Goal: Communication & Community: Connect with others

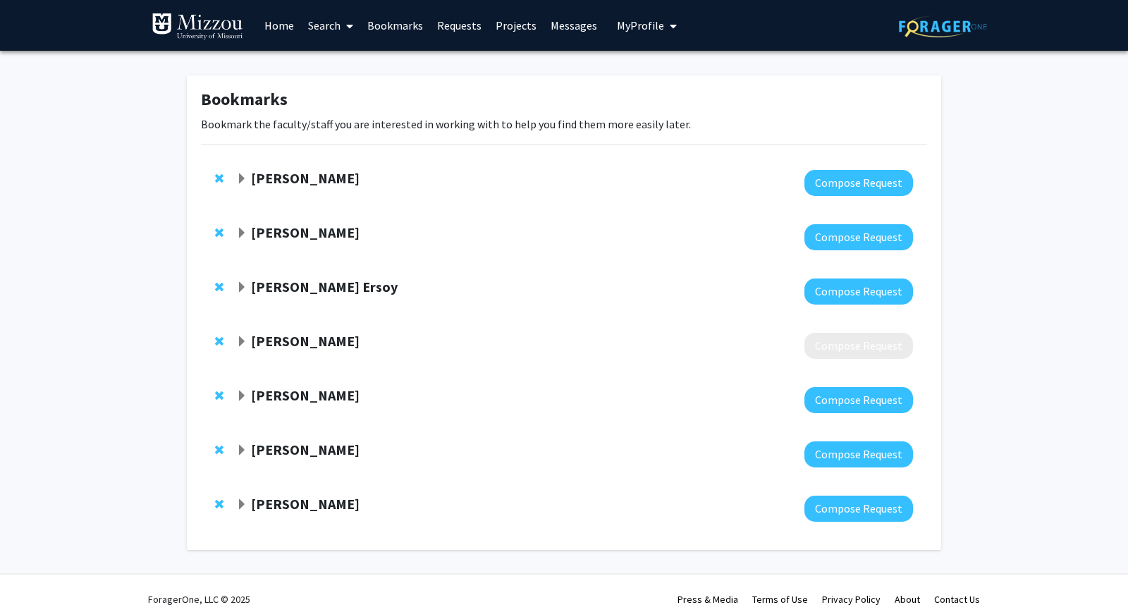
scroll to position [12, 0]
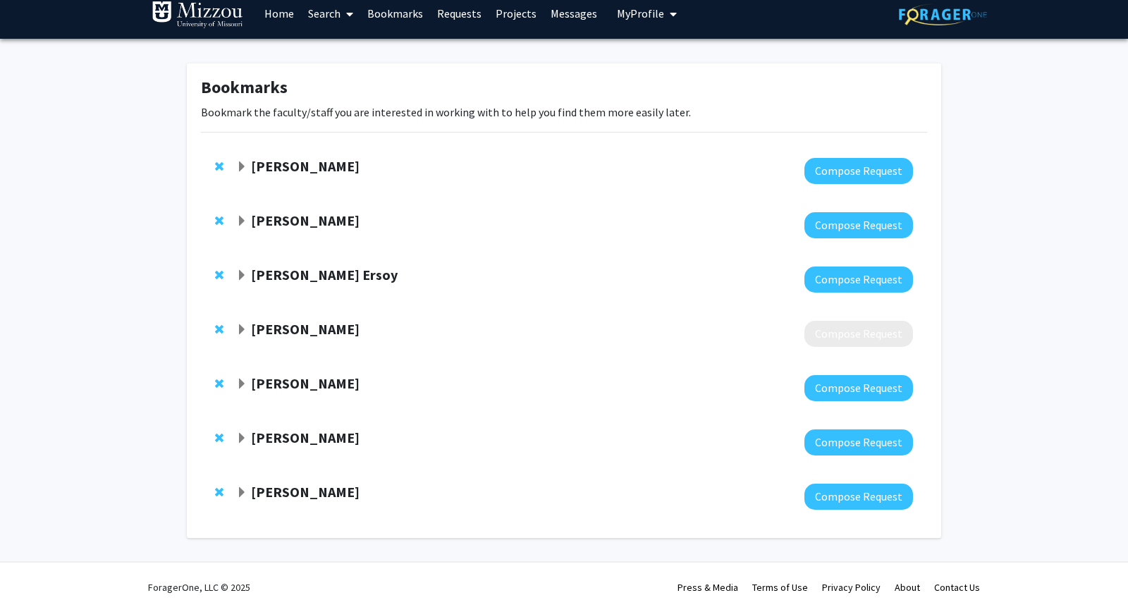
click at [283, 14] on link "Home" at bounding box center [279, 13] width 44 height 49
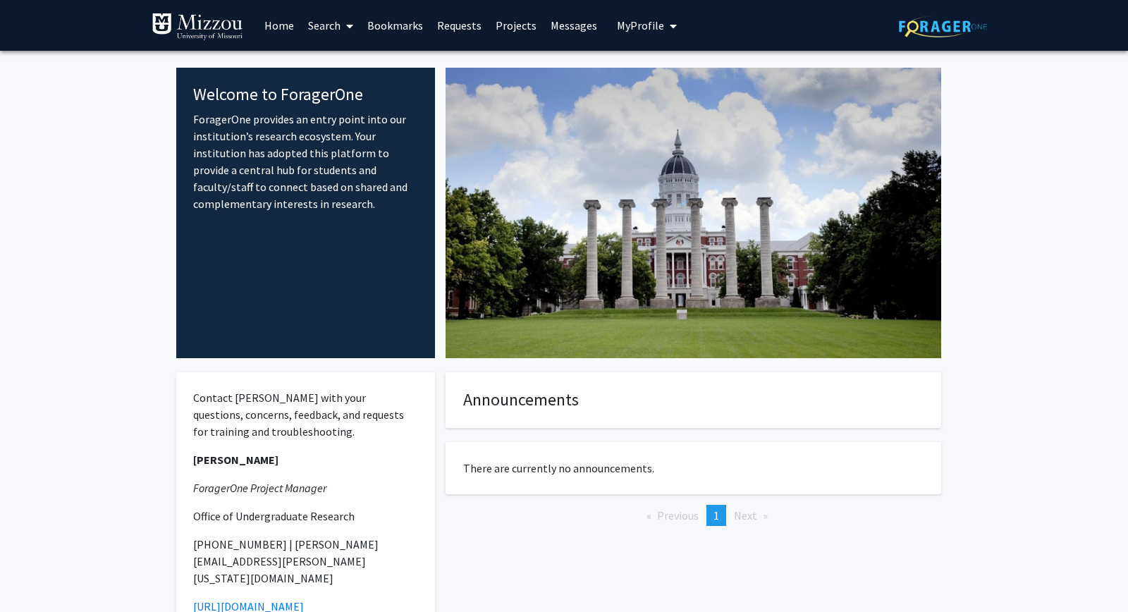
click at [324, 16] on link "Search" at bounding box center [330, 25] width 59 height 49
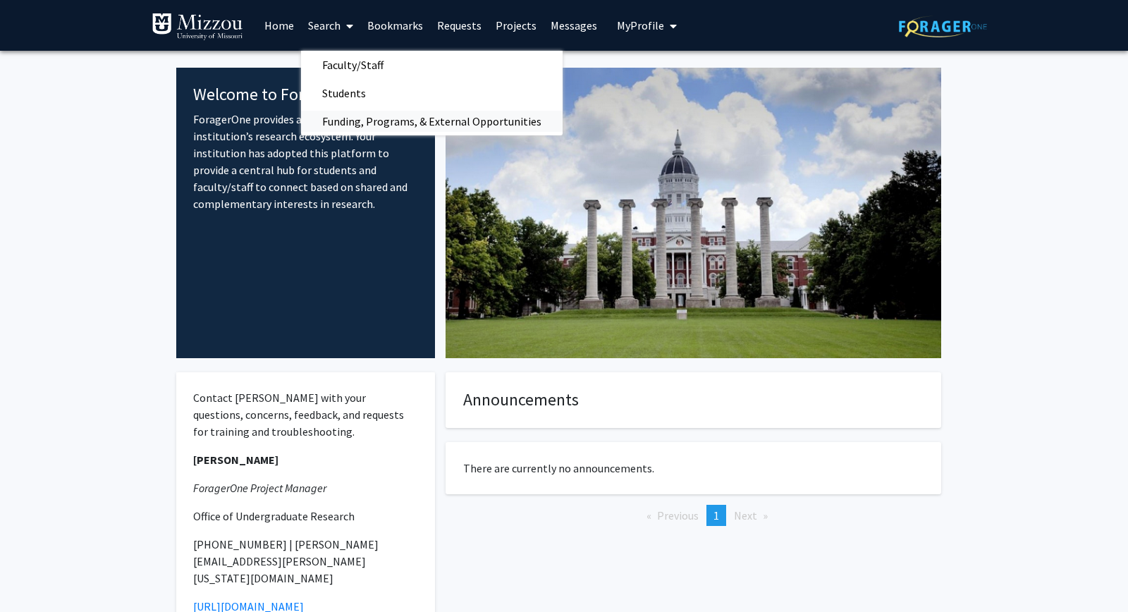
click at [352, 119] on span "Funding, Programs, & External Opportunities" at bounding box center [432, 121] width 262 height 28
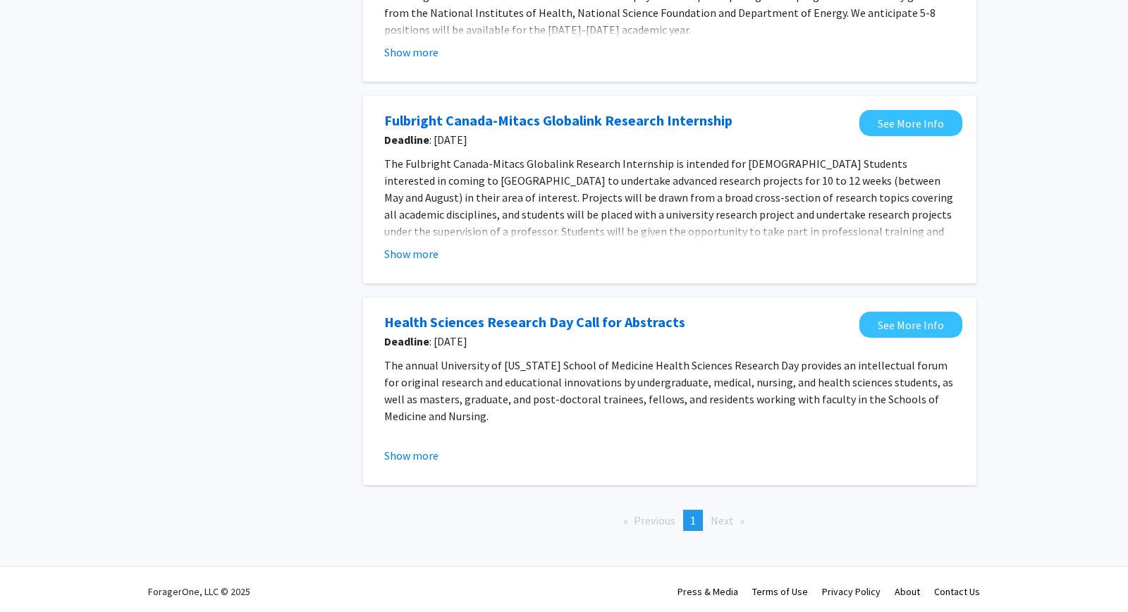
scroll to position [454, 0]
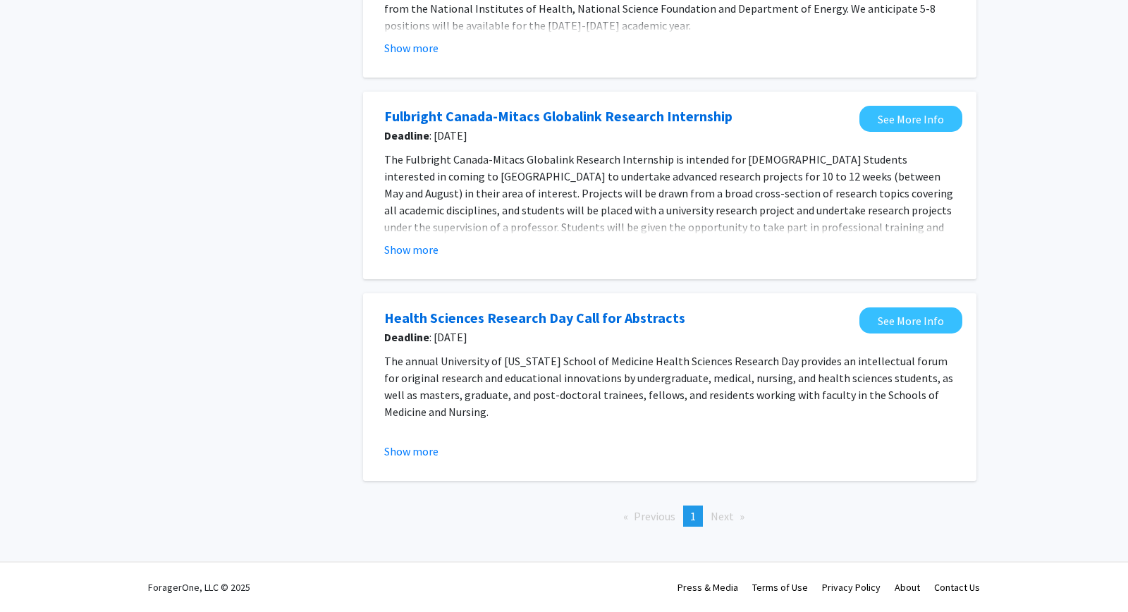
click at [422, 258] on fg-opportunity "Fulbright Canada-Mitacs Globalink Research Internship Deadline : [DATE] See Mor…" at bounding box center [669, 185] width 585 height 159
click at [419, 249] on button "Show more" at bounding box center [411, 249] width 54 height 17
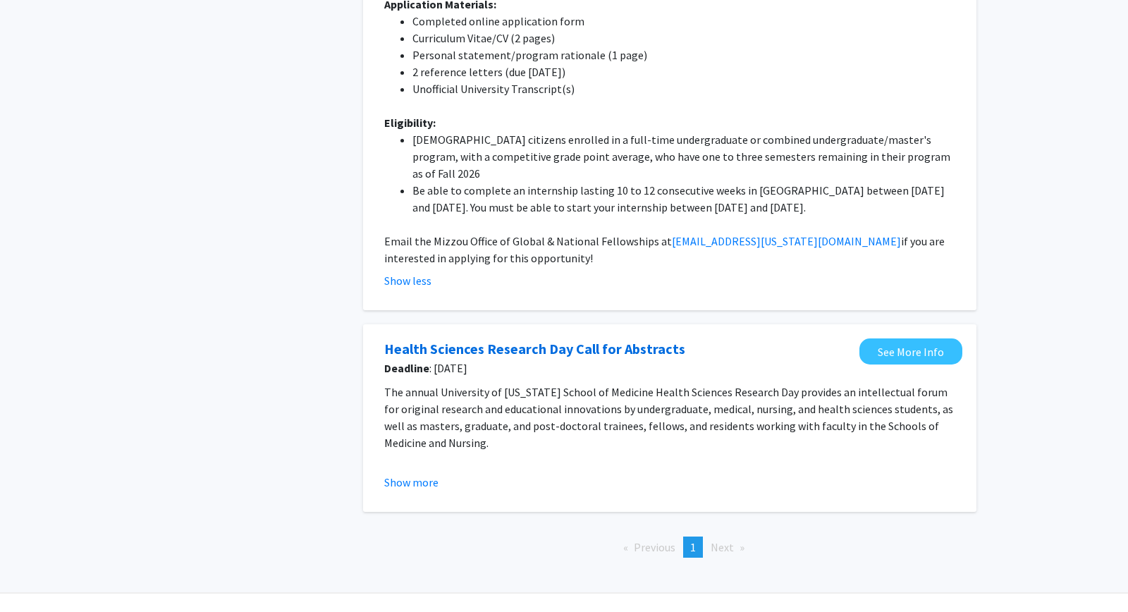
scroll to position [746, 0]
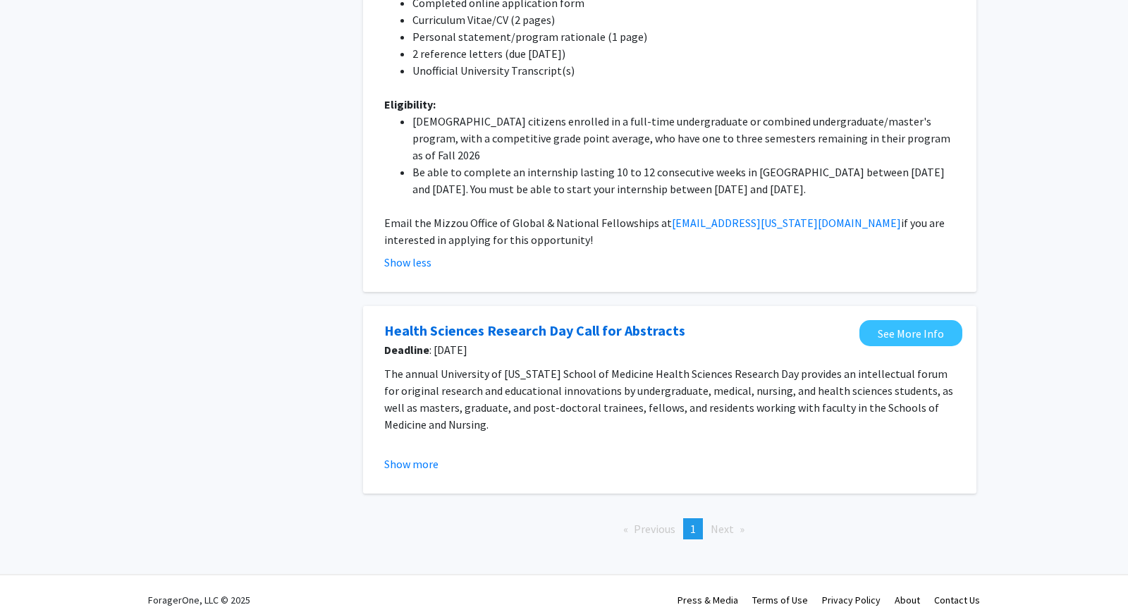
click at [426, 455] on button "Show more" at bounding box center [411, 463] width 54 height 17
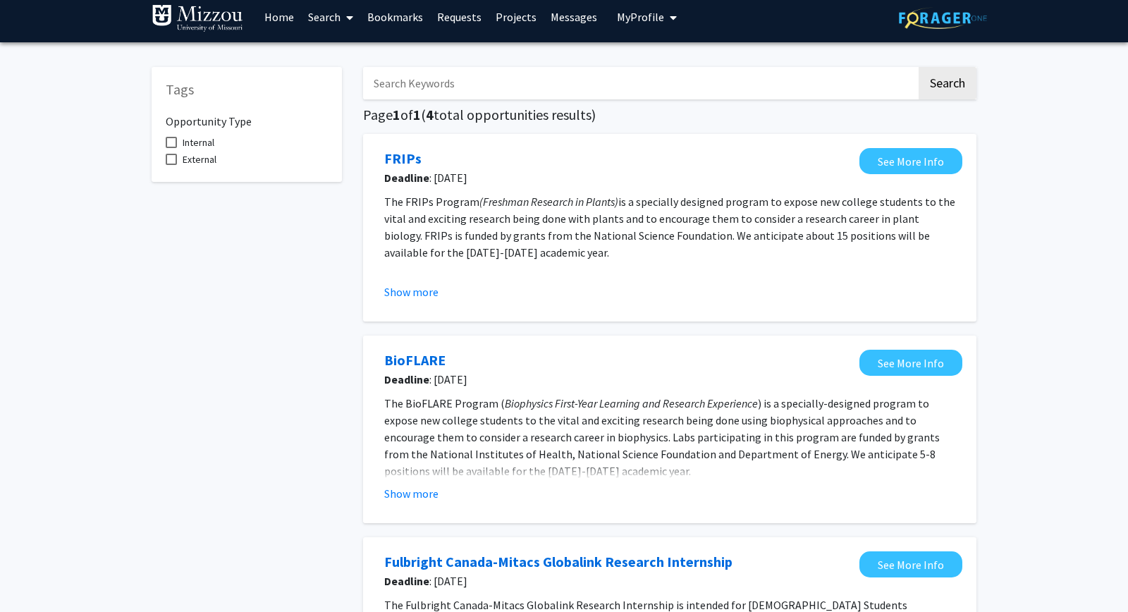
scroll to position [0, 0]
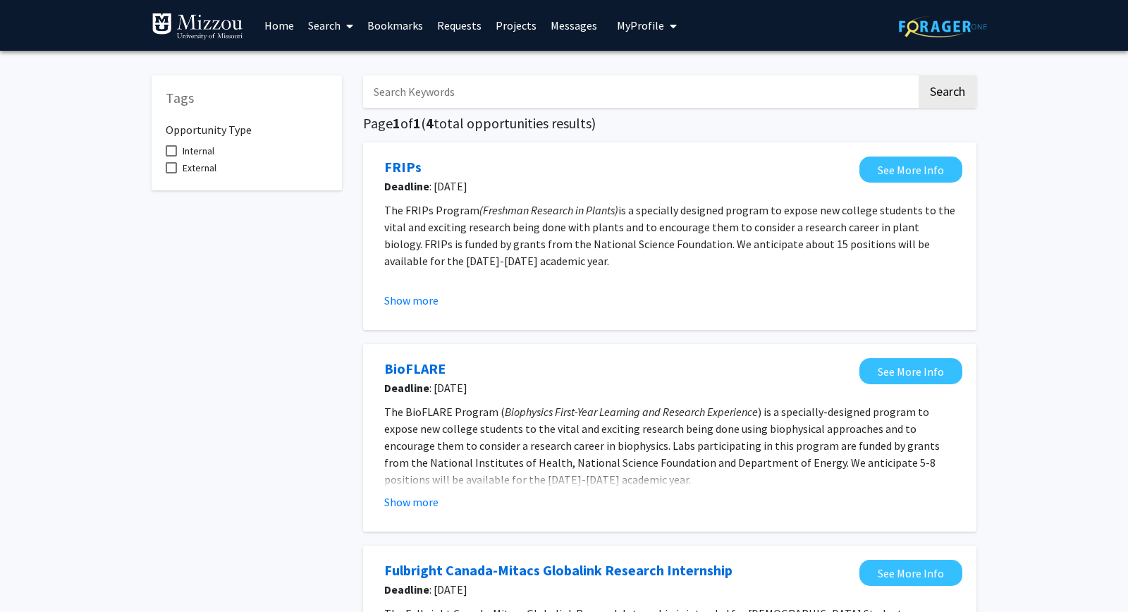
click at [256, 25] on link at bounding box center [205, 25] width 106 height 49
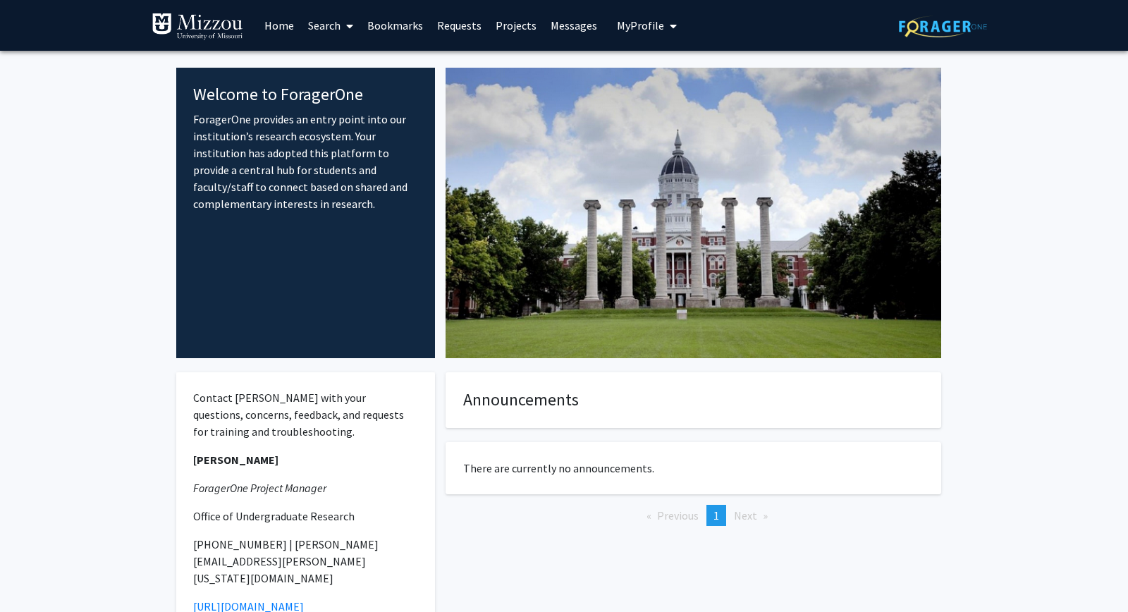
click at [345, 20] on span at bounding box center [346, 25] width 13 height 49
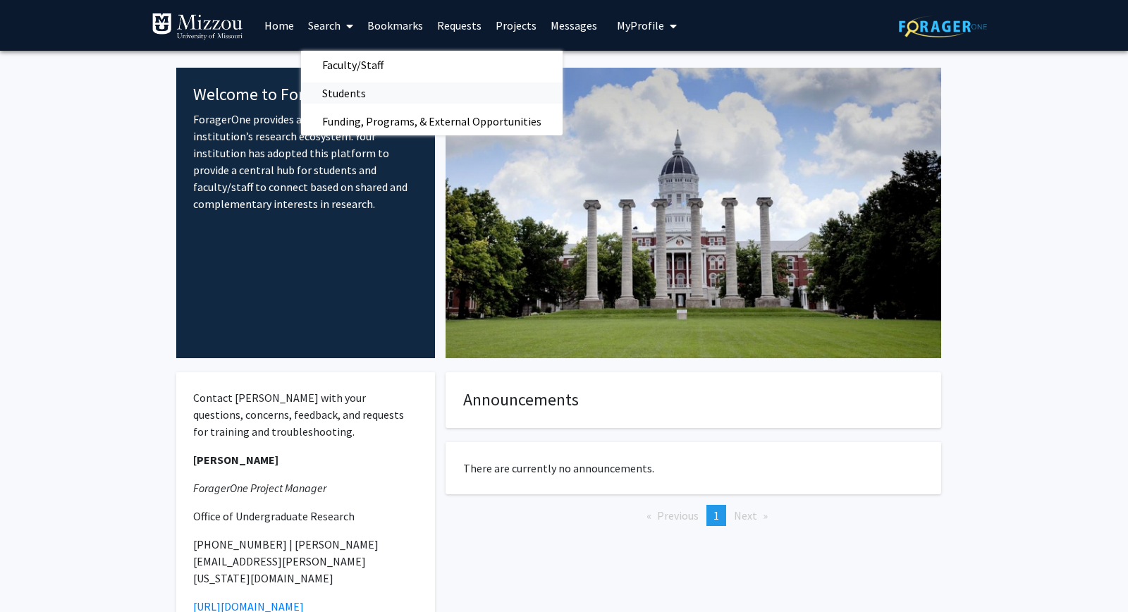
click at [384, 94] on span "Students" at bounding box center [344, 93] width 86 height 28
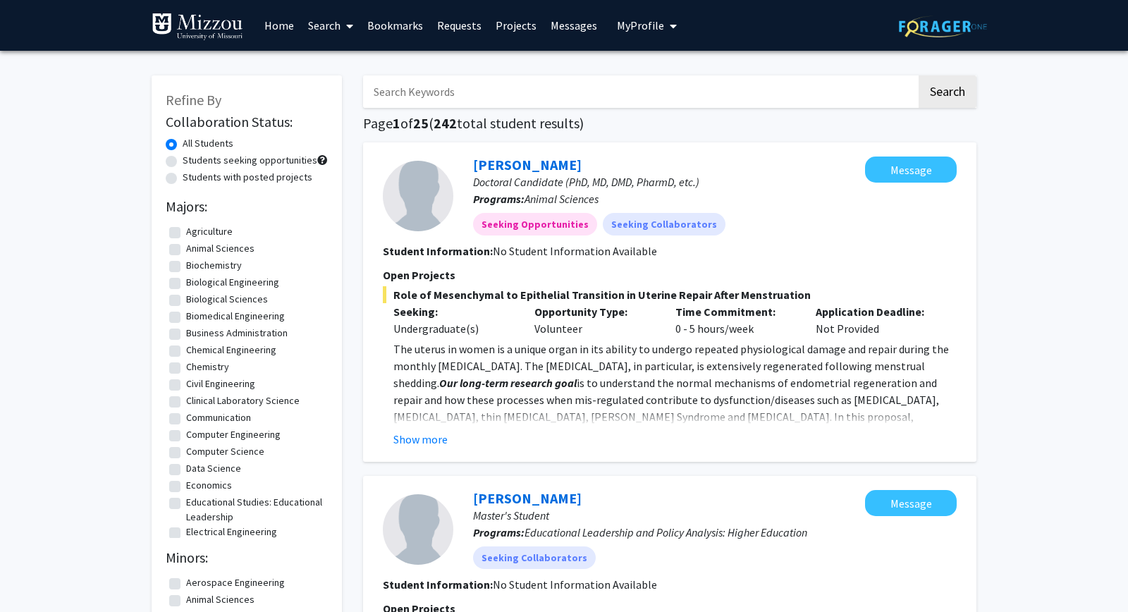
click at [324, 32] on link "Search" at bounding box center [330, 25] width 59 height 49
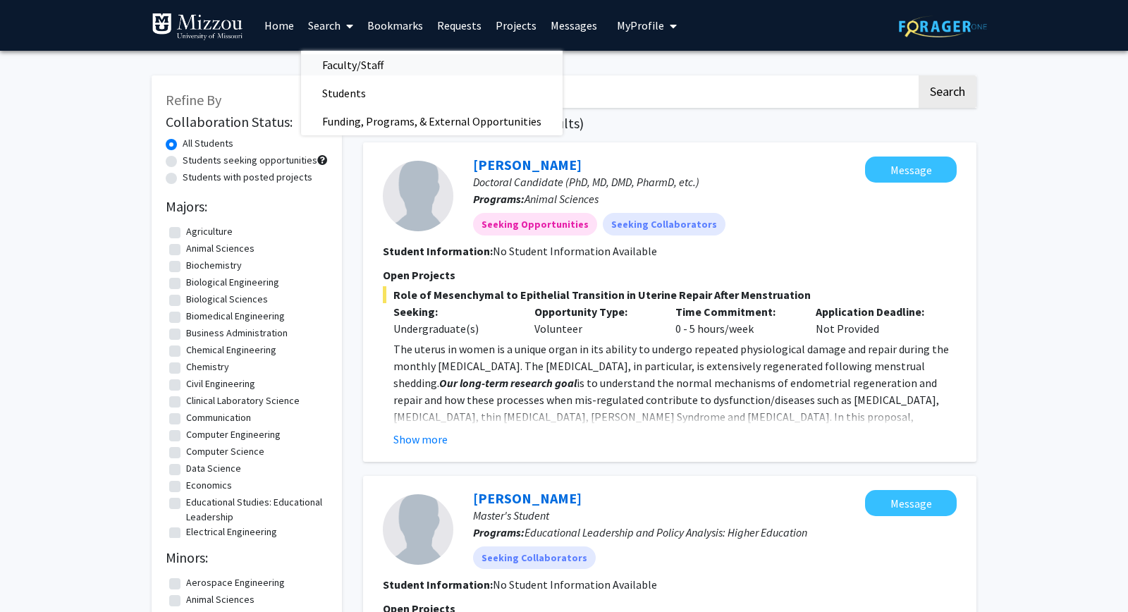
click at [334, 65] on span "Faculty/Staff" at bounding box center [353, 65] width 104 height 28
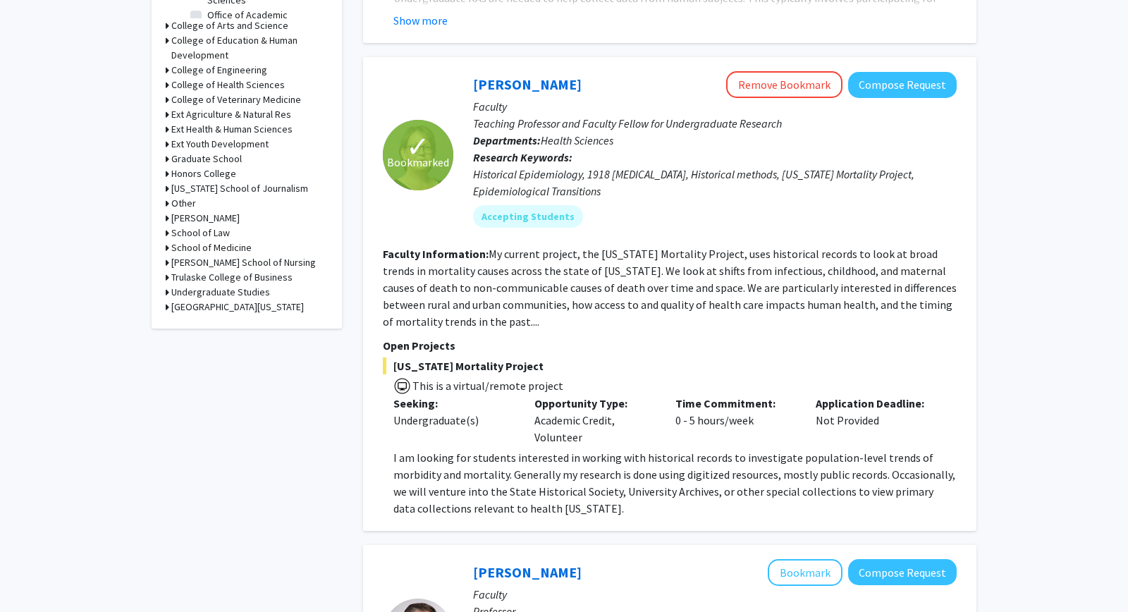
scroll to position [457, 0]
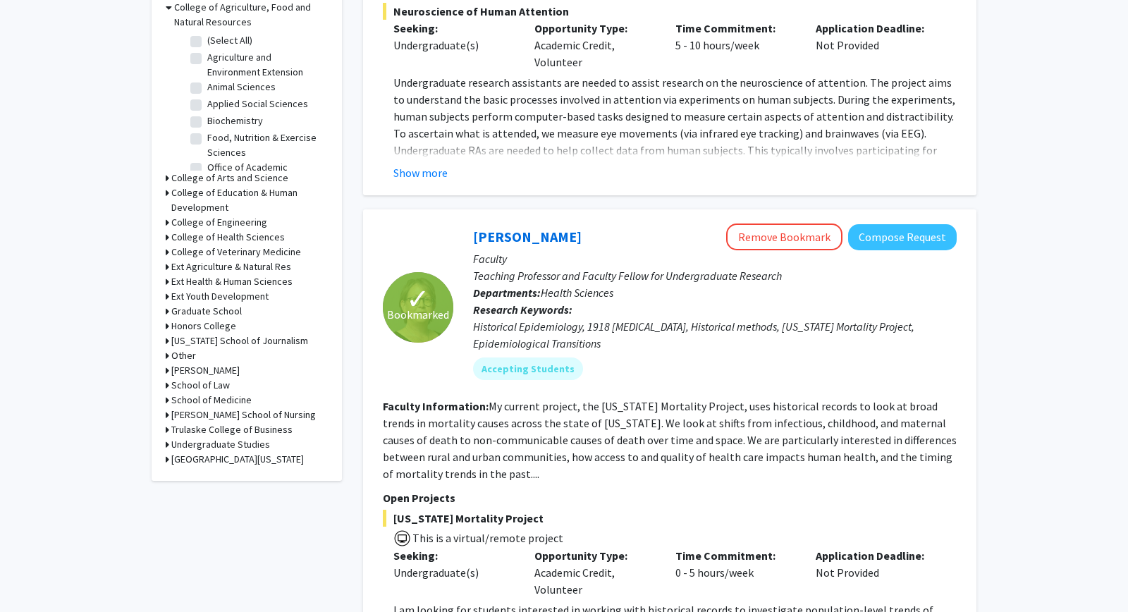
click at [238, 219] on h3 "College of Engineering" at bounding box center [219, 222] width 96 height 15
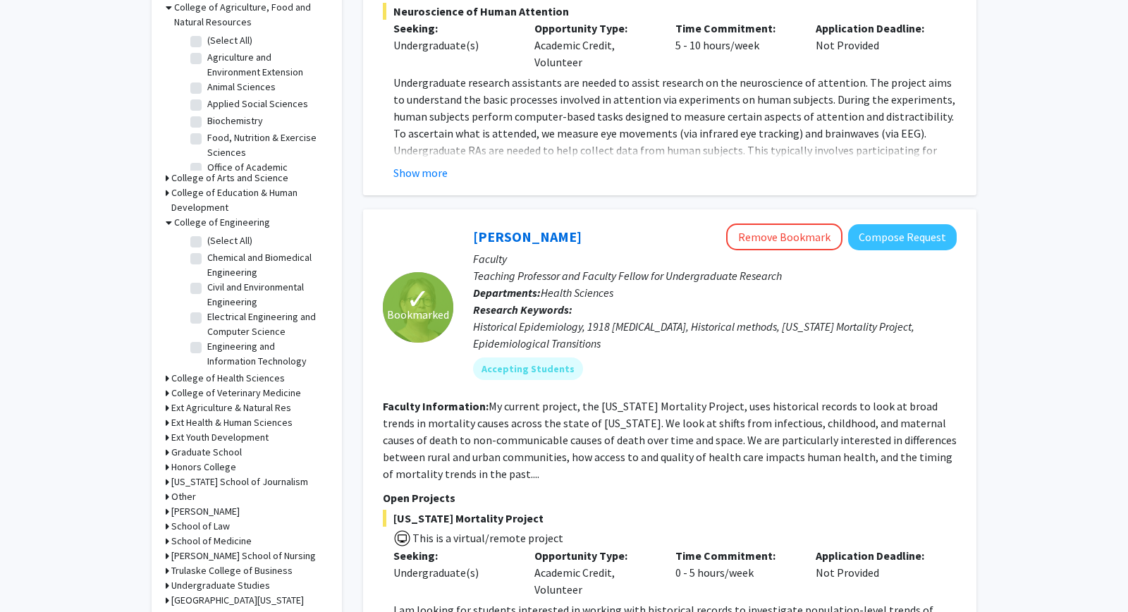
click at [207, 350] on label "Engineering and Information Technology" at bounding box center [265, 354] width 117 height 30
click at [207, 345] on label "Engineering and Information Technology" at bounding box center [265, 354] width 117 height 30
click at [207, 345] on input "Engineering and Information Technology" at bounding box center [211, 343] width 9 height 9
checkbox input "true"
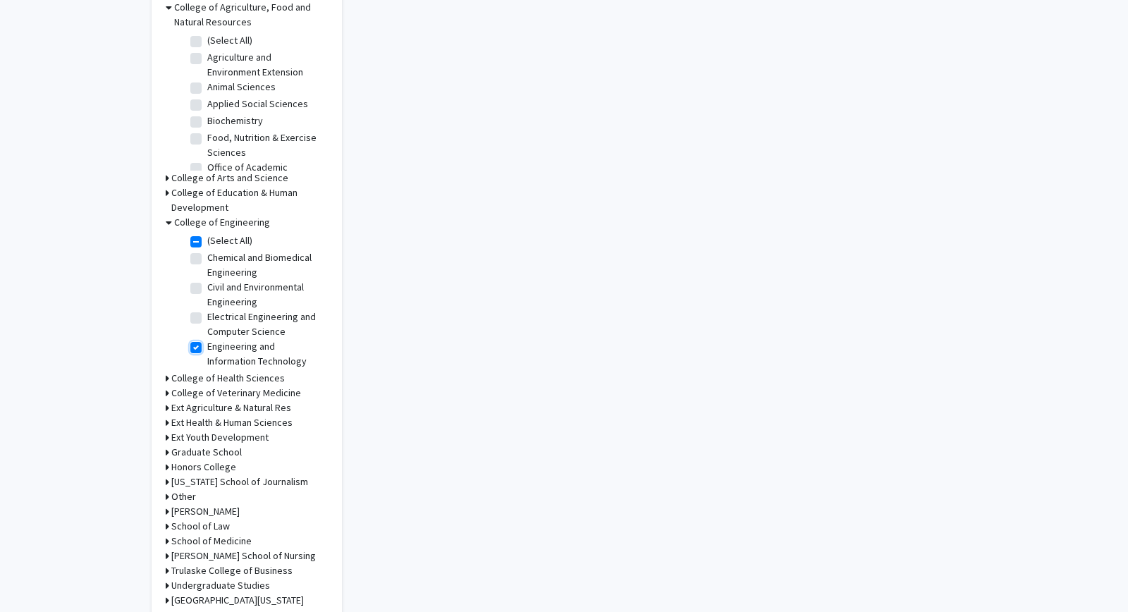
checkbox input "true"
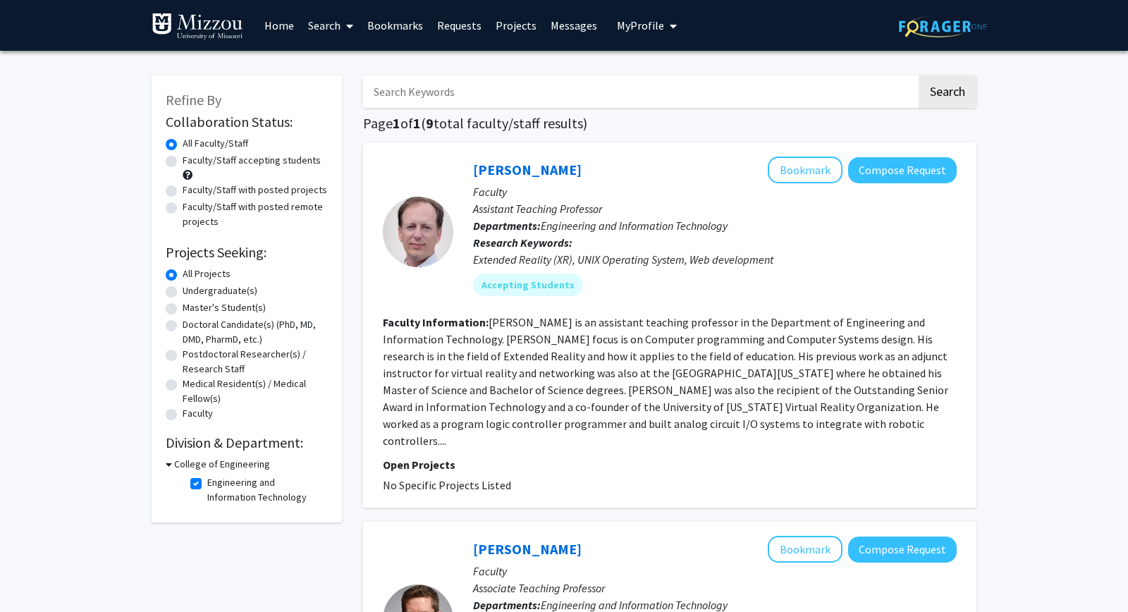
click at [195, 468] on h3 "College of Engineering" at bounding box center [222, 464] width 96 height 15
click at [197, 460] on h3 "College of Engineering" at bounding box center [219, 464] width 96 height 15
click at [207, 482] on label "Engineering and Information Technology" at bounding box center [265, 490] width 117 height 30
click at [207, 482] on input "Engineering and Information Technology" at bounding box center [211, 479] width 9 height 9
checkbox input "false"
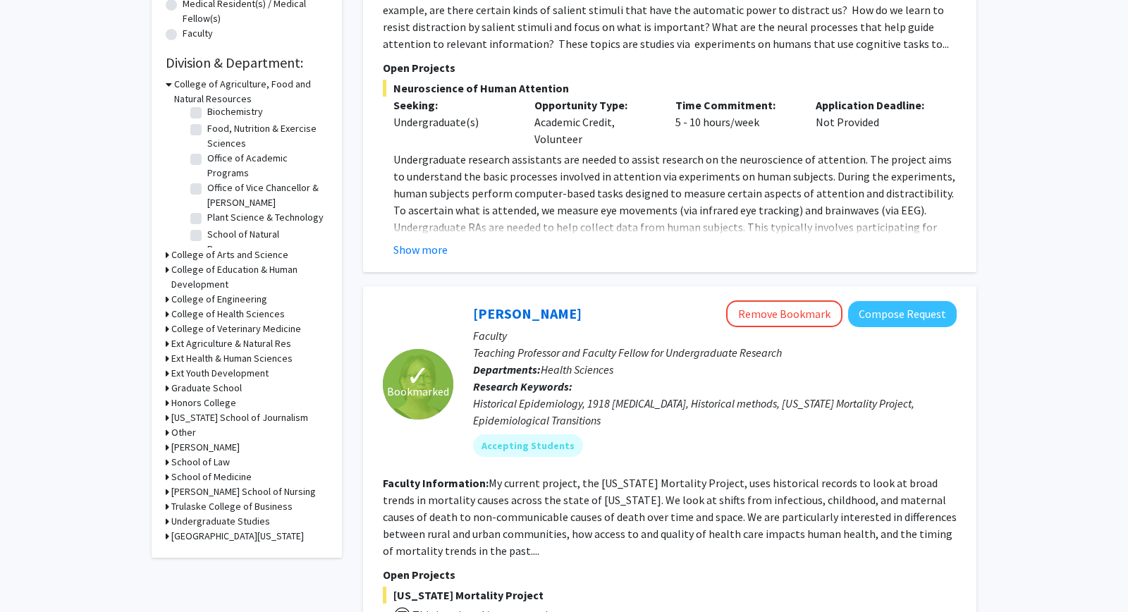
scroll to position [381, 0]
click at [238, 296] on h3 "College of Engineering" at bounding box center [219, 298] width 96 height 15
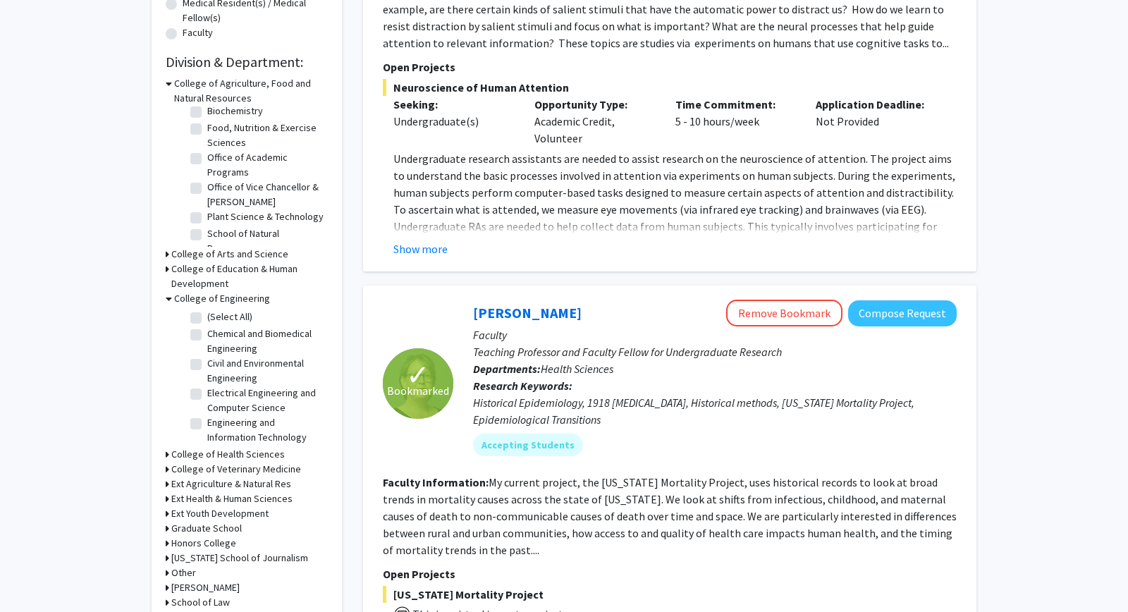
click at [207, 398] on label "Electrical Engineering and Computer Science" at bounding box center [265, 401] width 117 height 30
click at [207, 395] on input "Electrical Engineering and Computer Science" at bounding box center [211, 390] width 9 height 9
checkbox input "true"
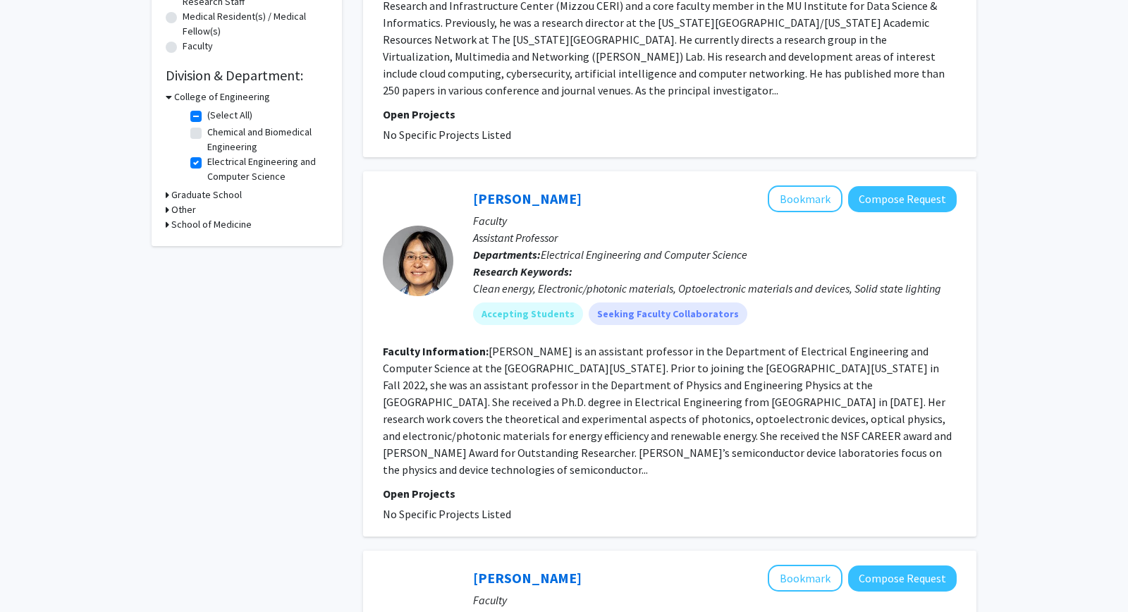
scroll to position [381, 0]
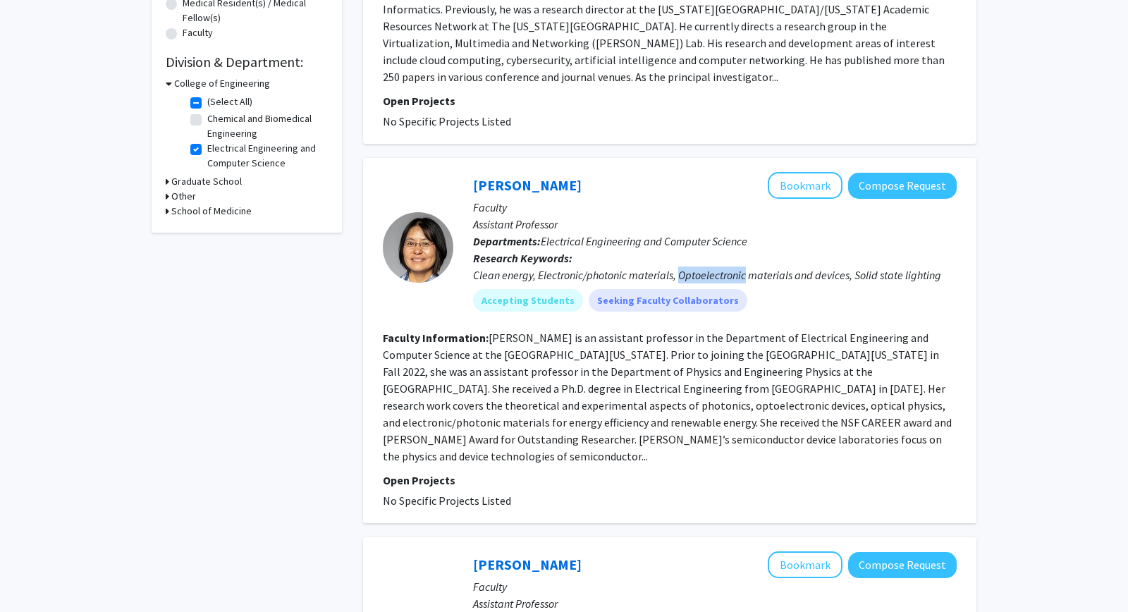
drag, startPoint x: 680, startPoint y: 257, endPoint x: 745, endPoint y: 259, distance: 65.6
click at [745, 266] on div "Clean energy, Electronic/photonic materials, Optoelectronic materials and devic…" at bounding box center [715, 274] width 484 height 17
copy div "Optoelectronic"
click at [814, 172] on button "Bookmark" at bounding box center [805, 185] width 75 height 27
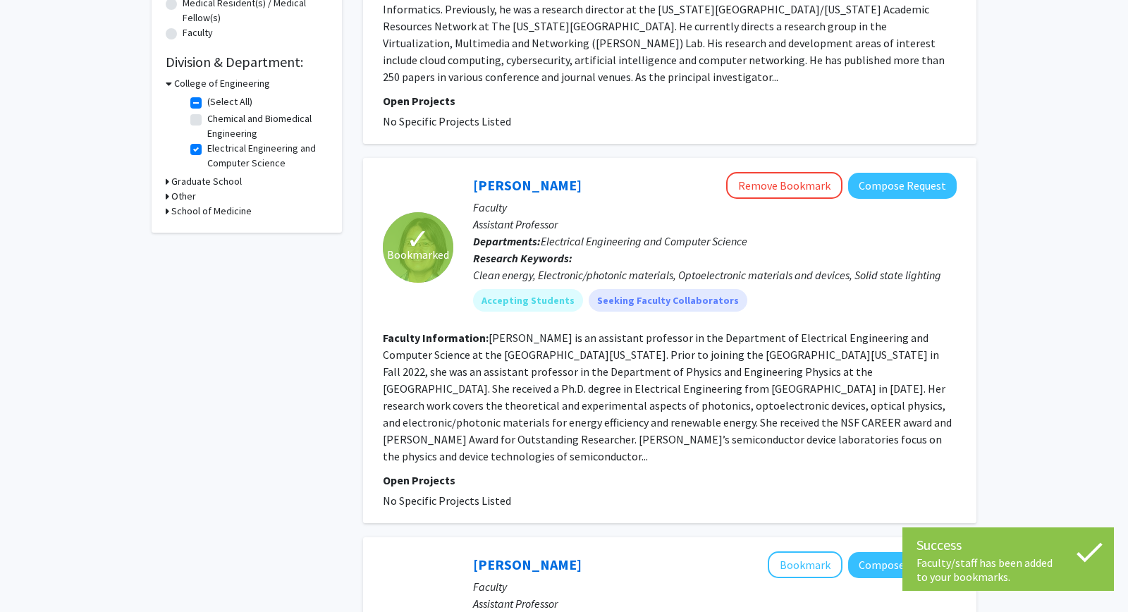
click at [477, 344] on fg-read-more "[PERSON_NAME] is an assistant professor in the Department of Electrical Enginee…" at bounding box center [667, 397] width 569 height 133
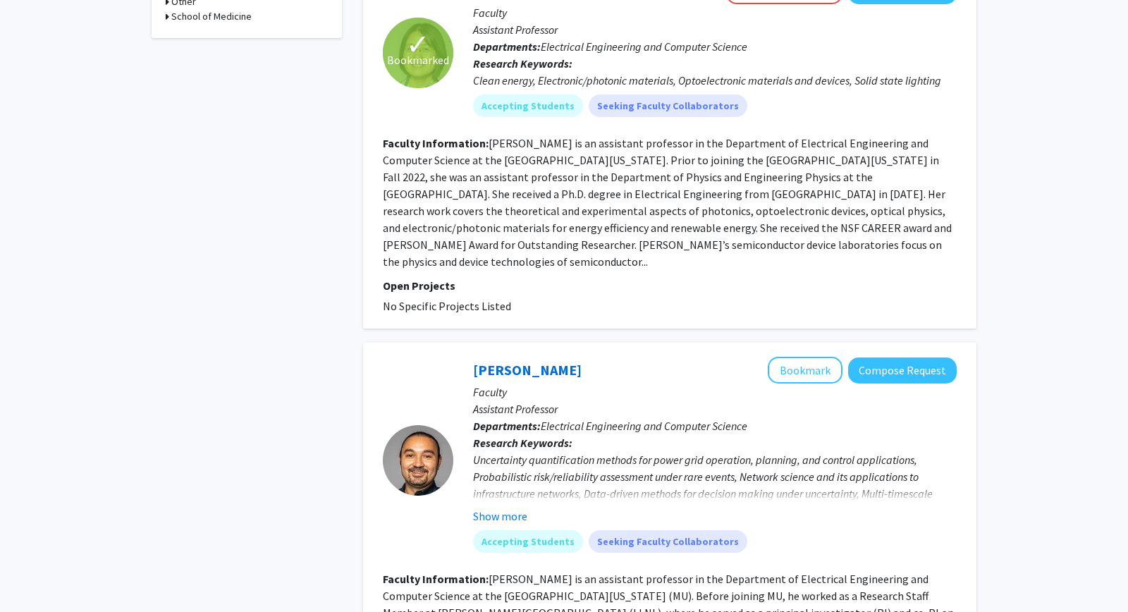
scroll to position [685, 0]
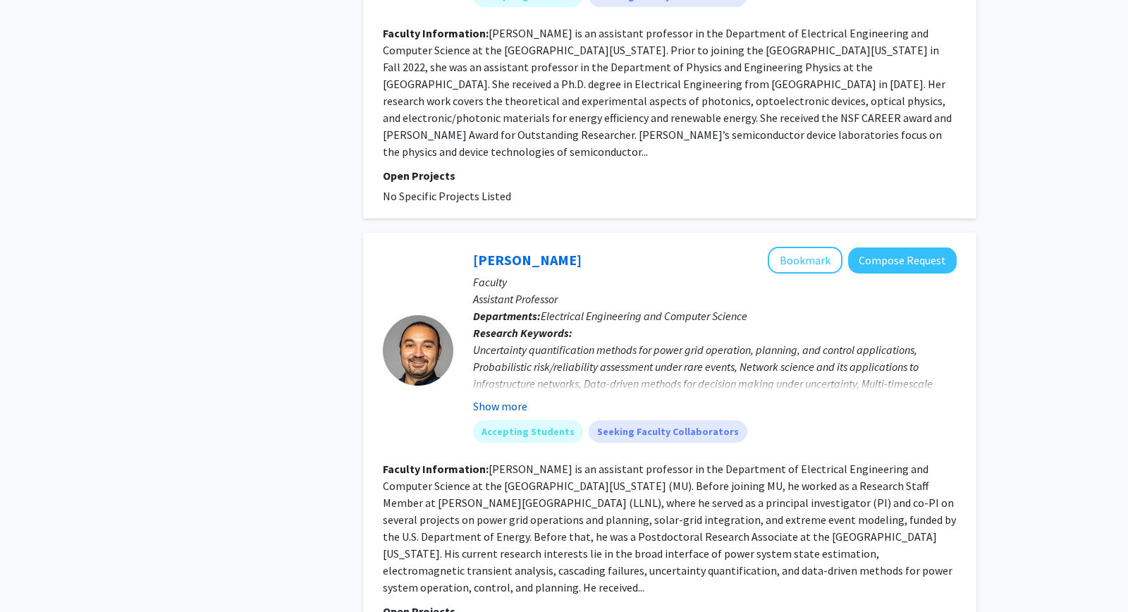
click at [502, 398] on button "Show more" at bounding box center [500, 406] width 54 height 17
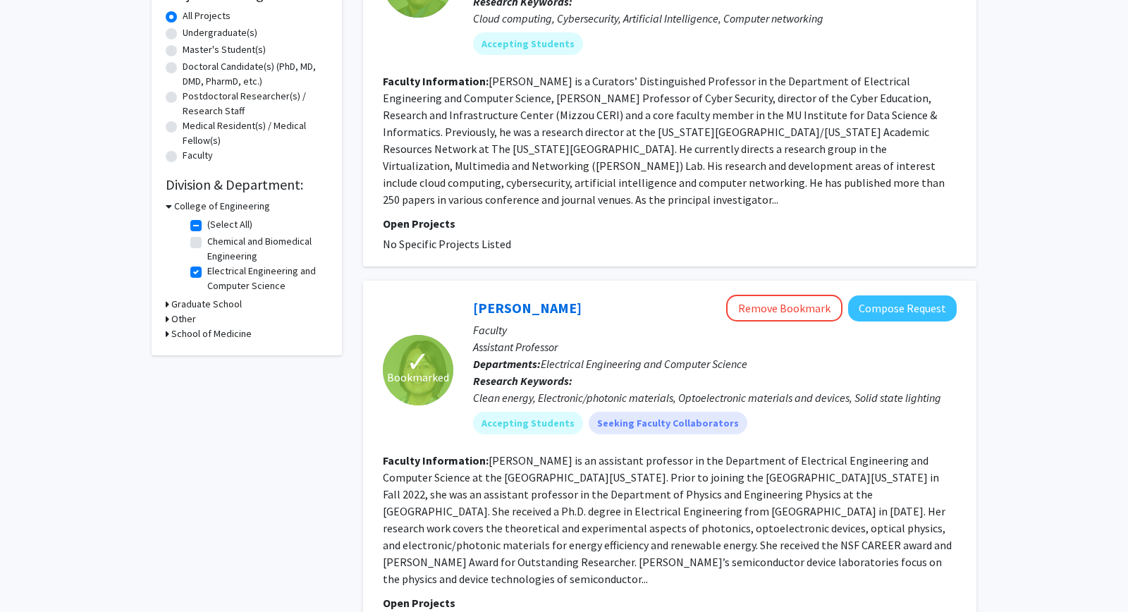
scroll to position [0, 0]
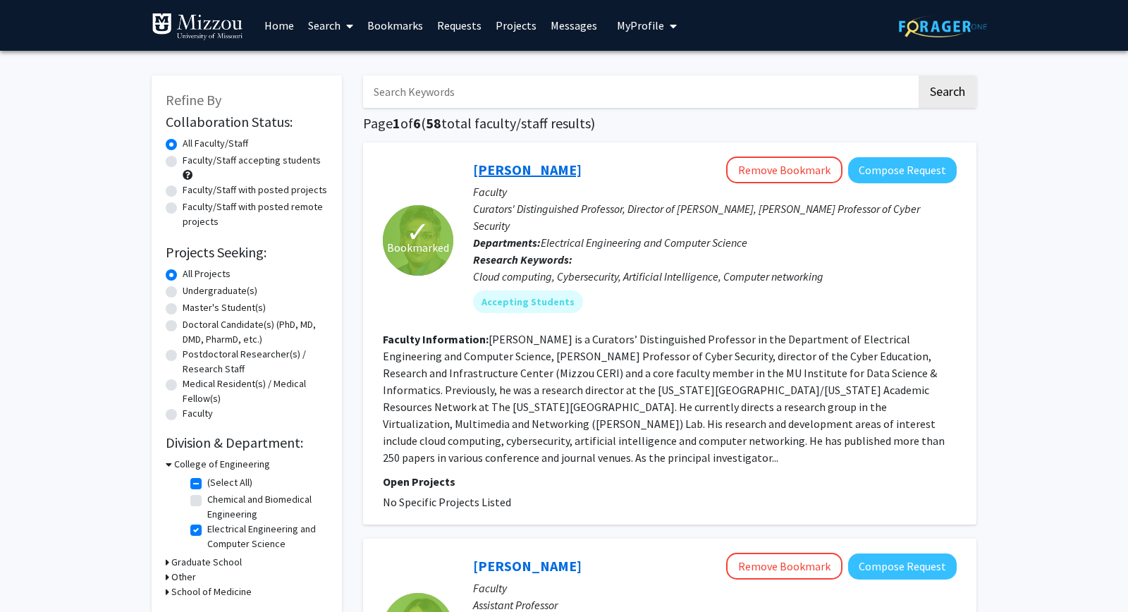
click at [521, 166] on link "[PERSON_NAME]" at bounding box center [527, 170] width 109 height 18
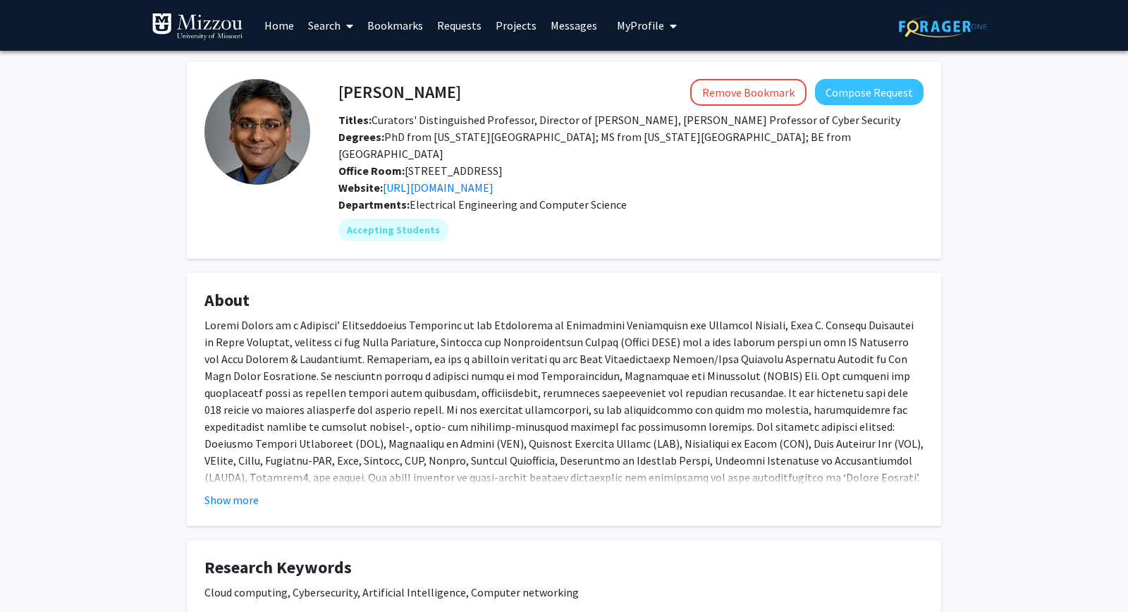
click at [633, 24] on span "My Profile" at bounding box center [640, 25] width 47 height 14
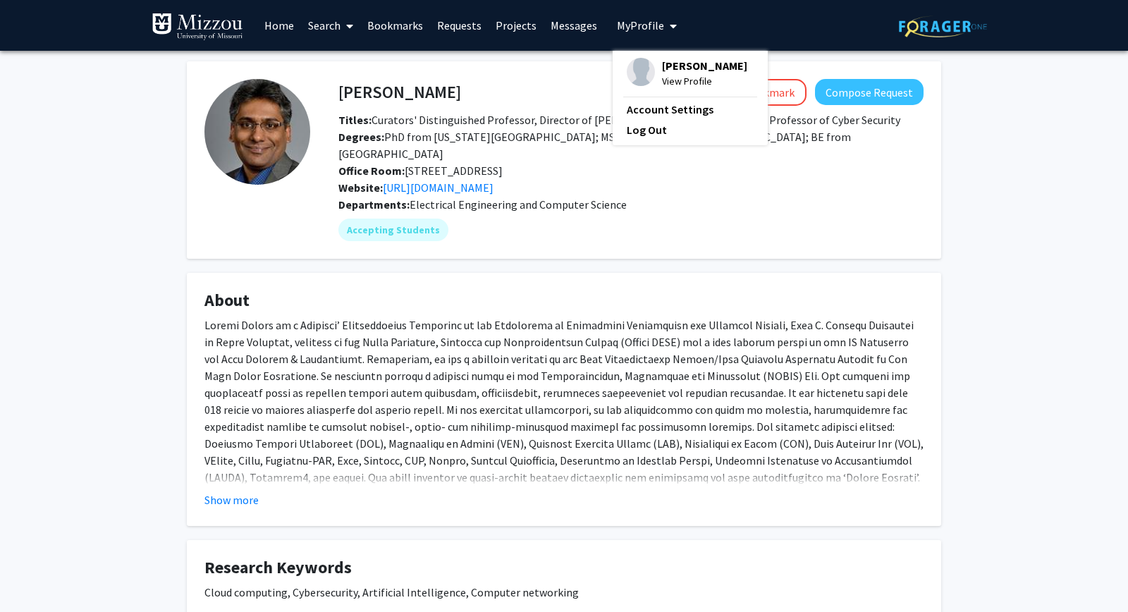
click at [668, 83] on span "View Profile" at bounding box center [704, 81] width 85 height 16
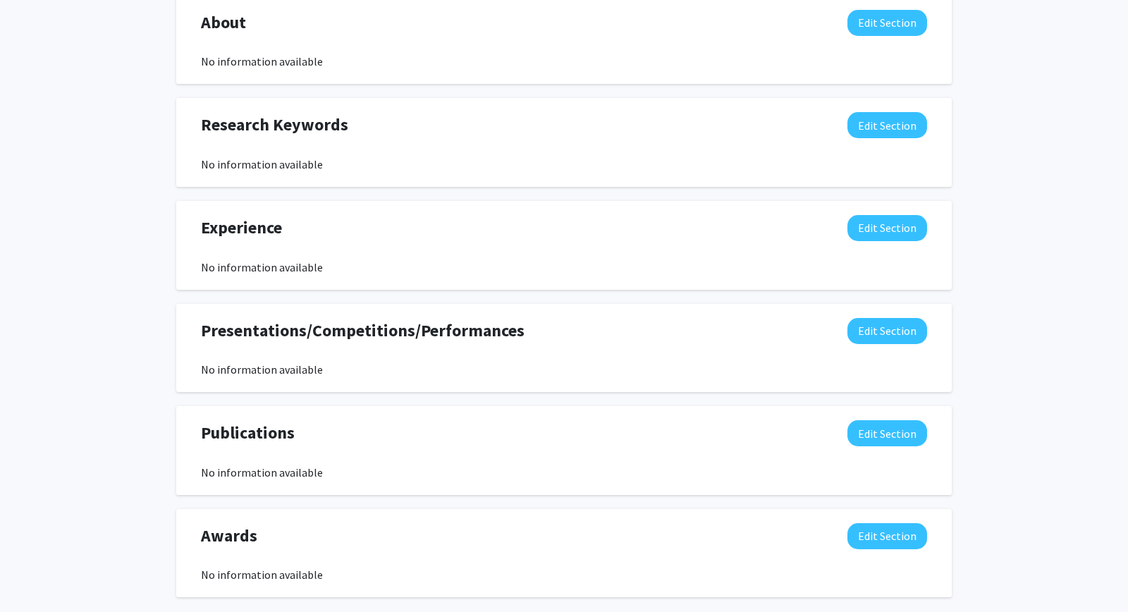
scroll to position [658, 0]
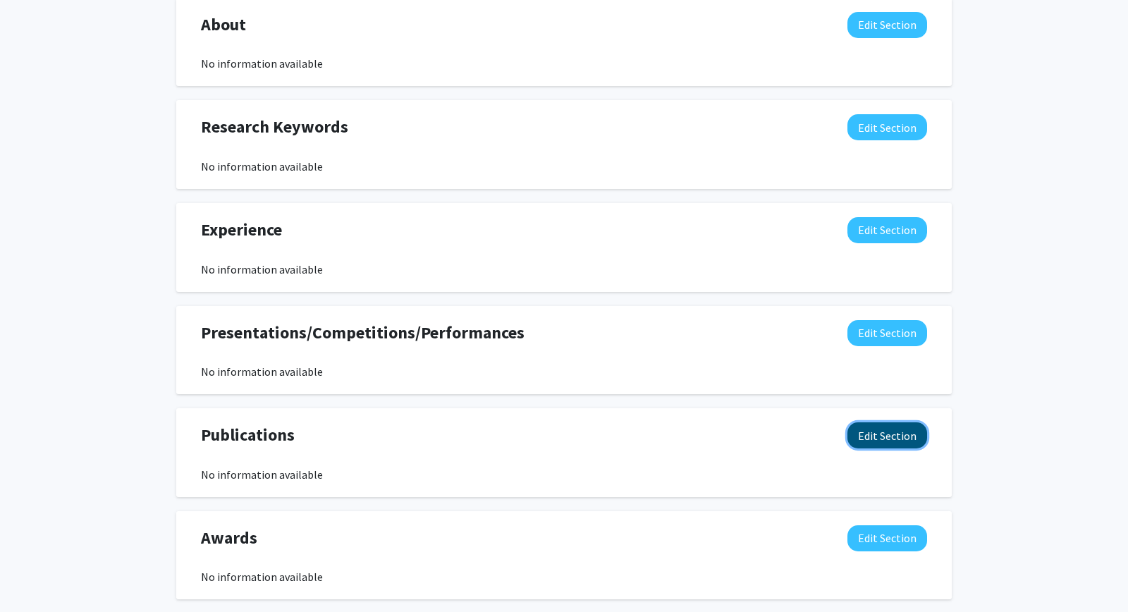
drag, startPoint x: 896, startPoint y: 438, endPoint x: 886, endPoint y: 427, distance: 15.0
click at [892, 436] on button "Edit Section" at bounding box center [887, 435] width 80 height 26
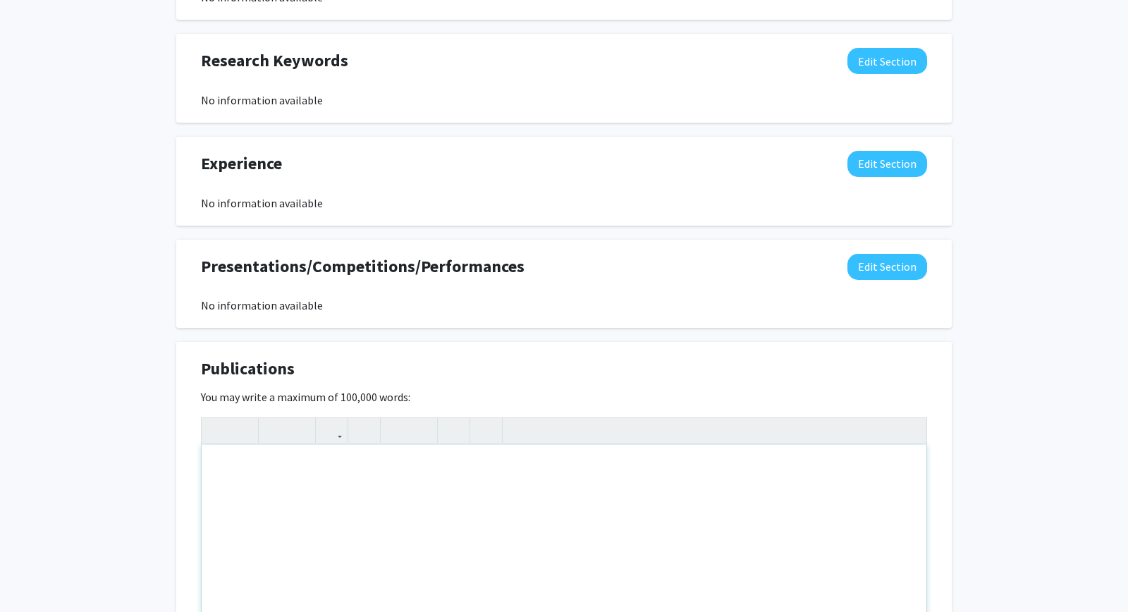
scroll to position [962, 0]
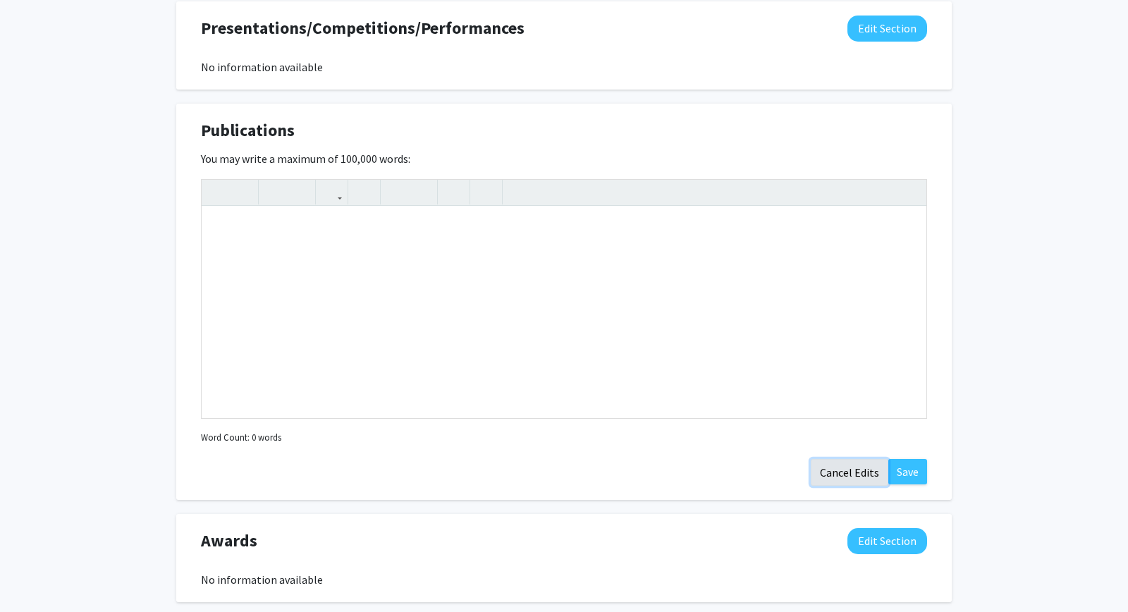
click at [865, 479] on button "Cancel Edits" at bounding box center [850, 472] width 78 height 27
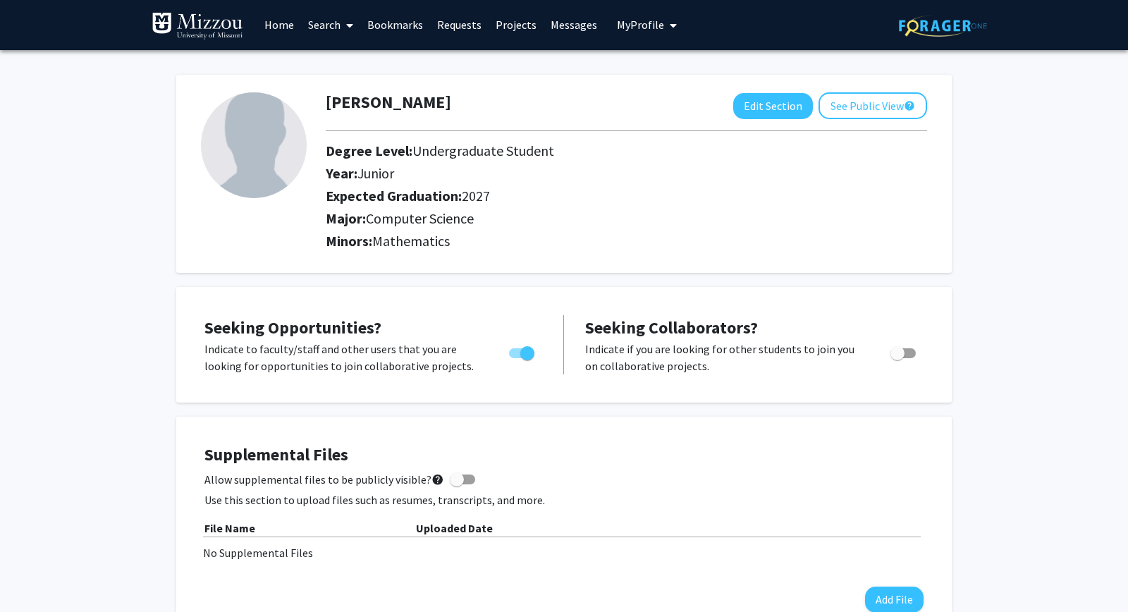
scroll to position [0, 0]
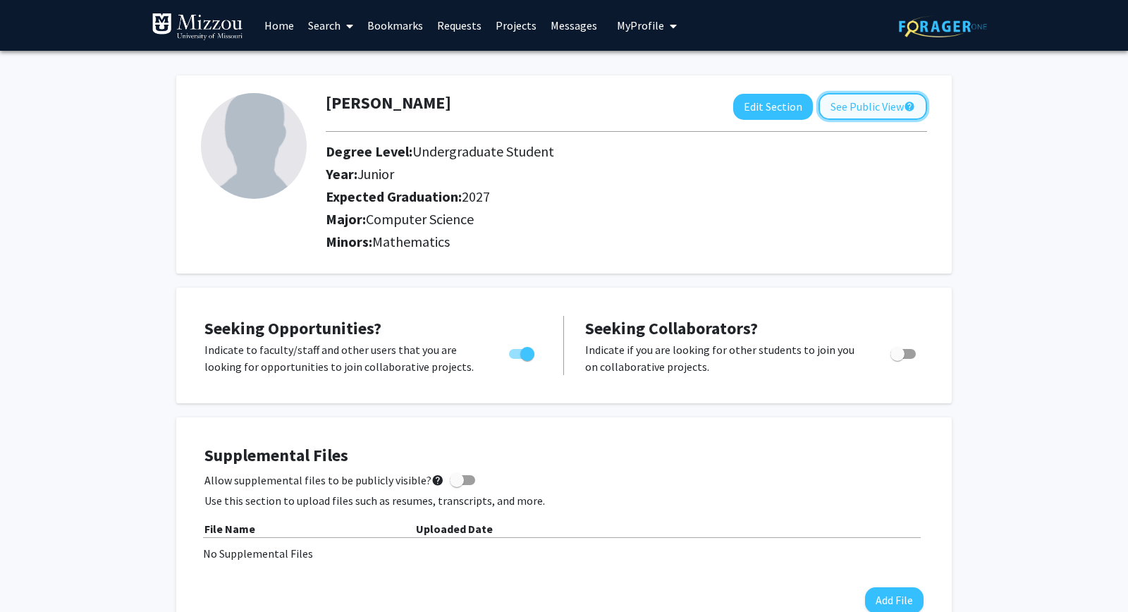
click at [866, 115] on button "See Public View help" at bounding box center [872, 106] width 109 height 27
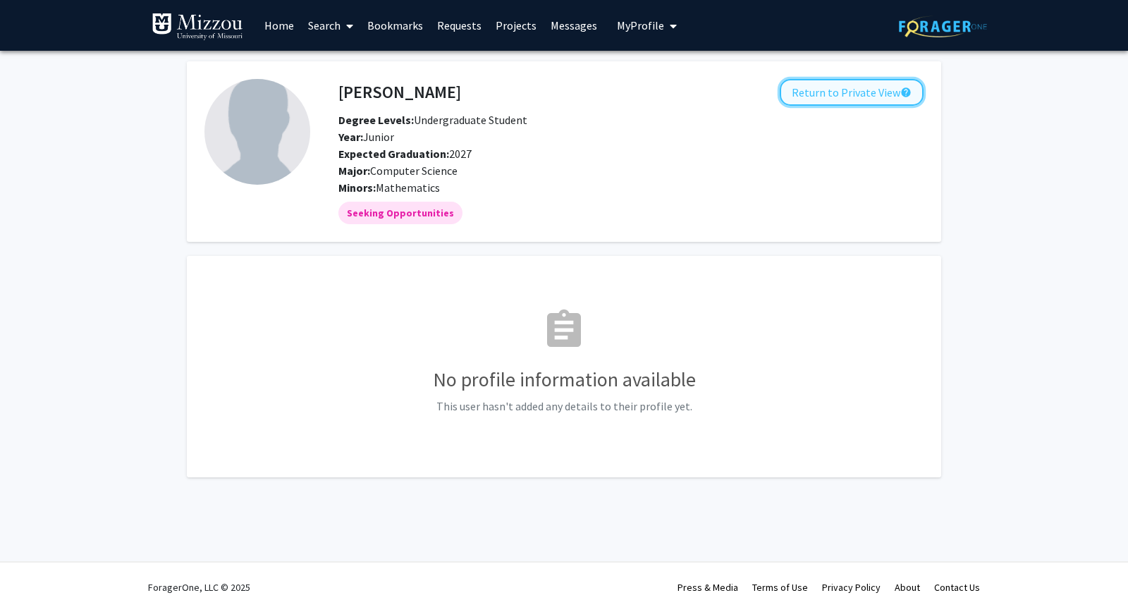
click at [877, 93] on button "Return to Private View help" at bounding box center [852, 92] width 144 height 27
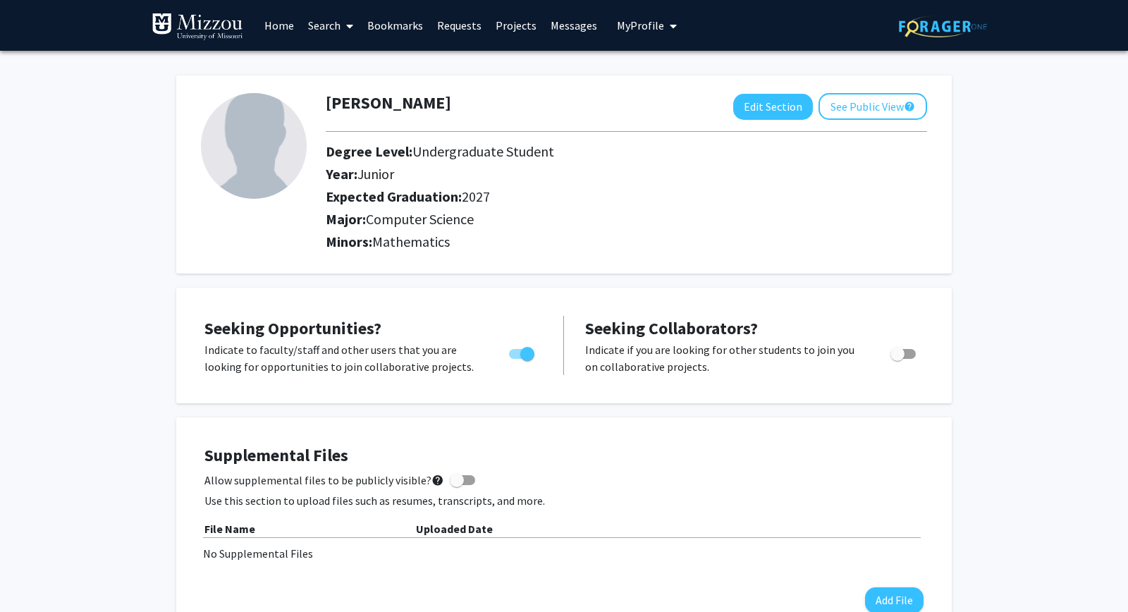
click at [526, 28] on link "Projects" at bounding box center [516, 25] width 55 height 49
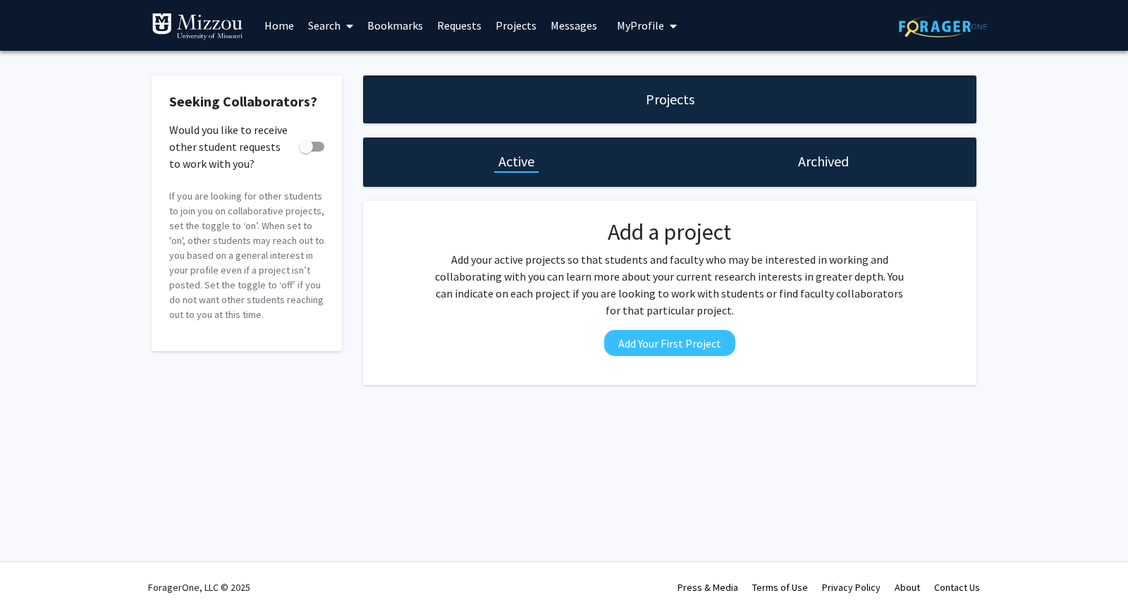
click at [524, 21] on link "Projects" at bounding box center [516, 25] width 55 height 49
click at [280, 25] on link "Home" at bounding box center [279, 25] width 44 height 49
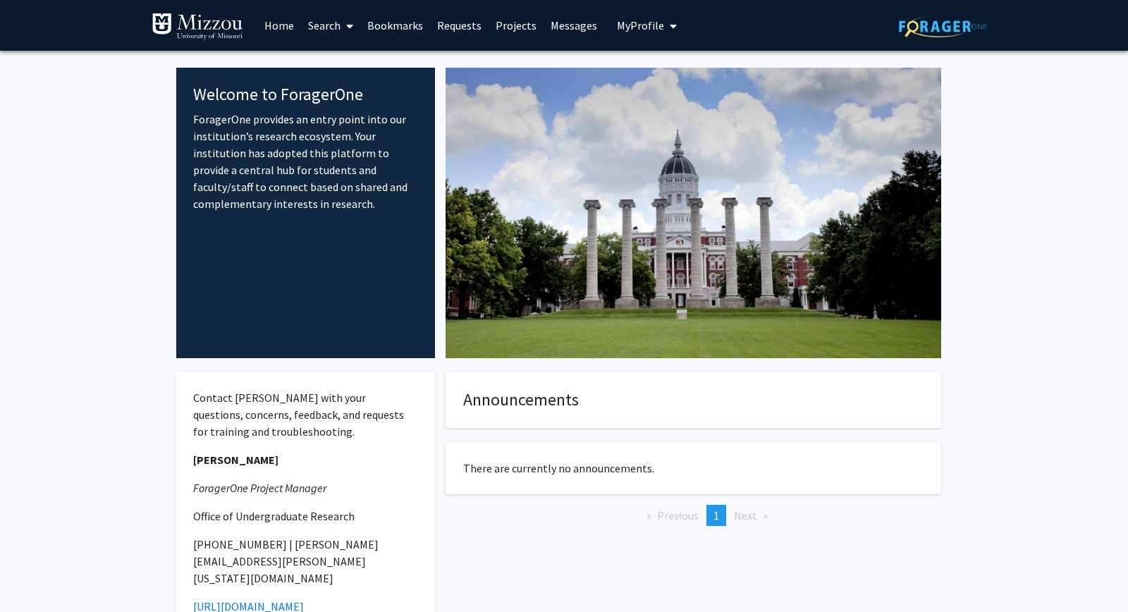
click at [469, 28] on link "Requests" at bounding box center [459, 25] width 59 height 49
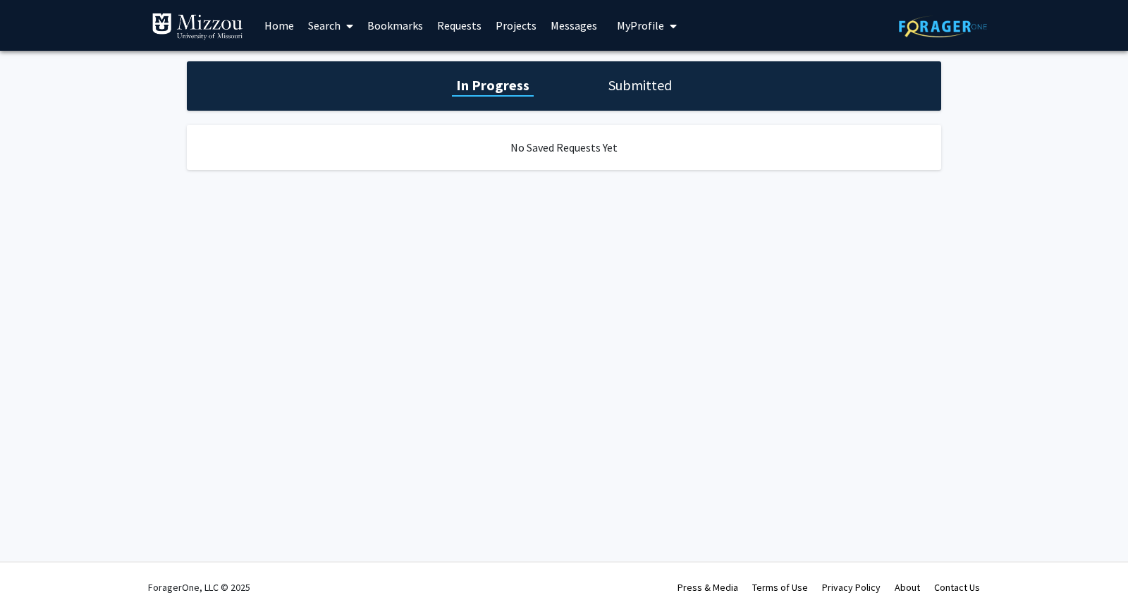
click at [504, 30] on link "Projects" at bounding box center [516, 25] width 55 height 49
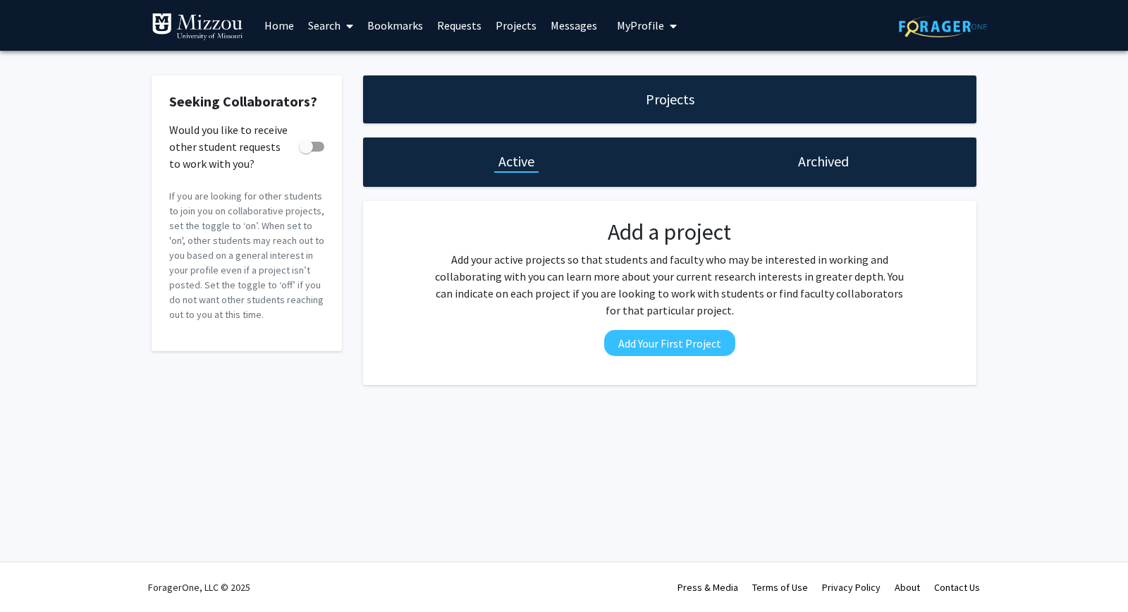
click at [402, 22] on link "Bookmarks" at bounding box center [395, 25] width 70 height 49
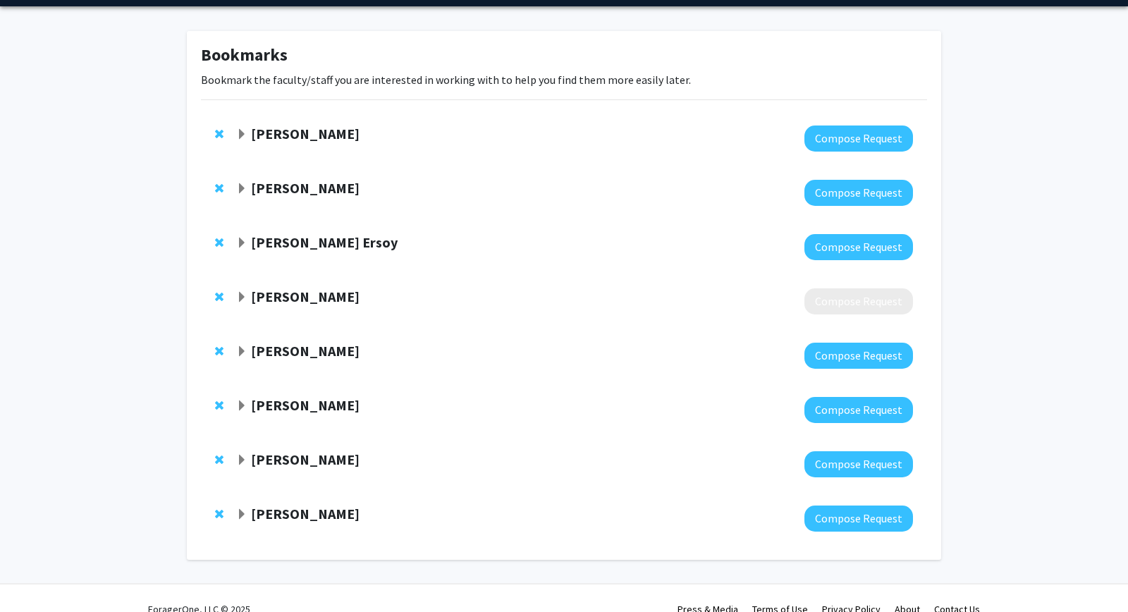
scroll to position [66, 0]
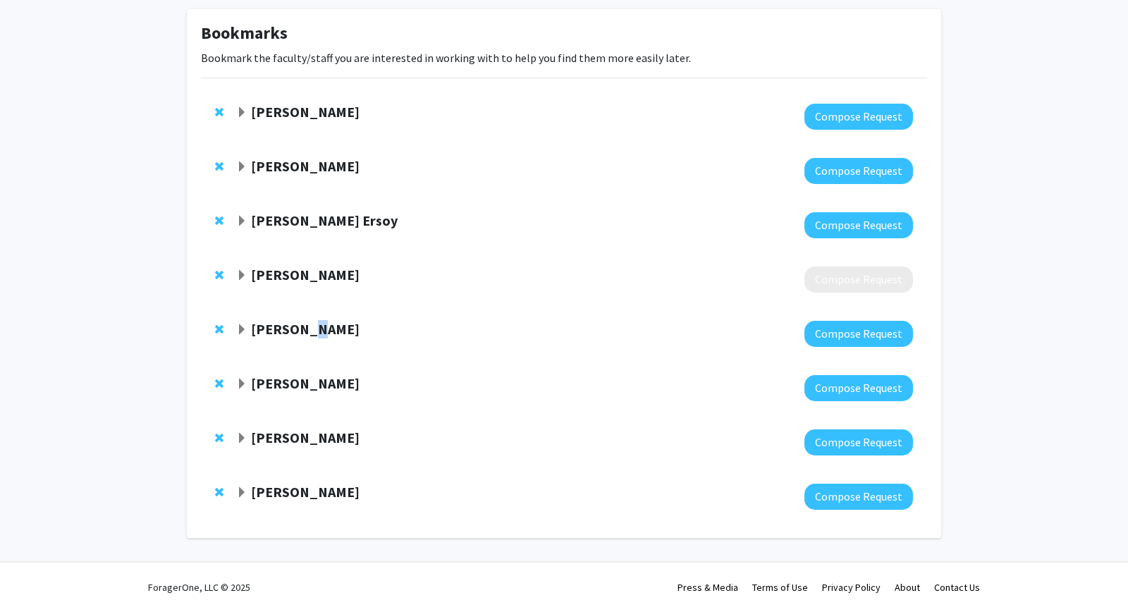
click at [306, 331] on strong "[PERSON_NAME]" at bounding box center [305, 329] width 109 height 18
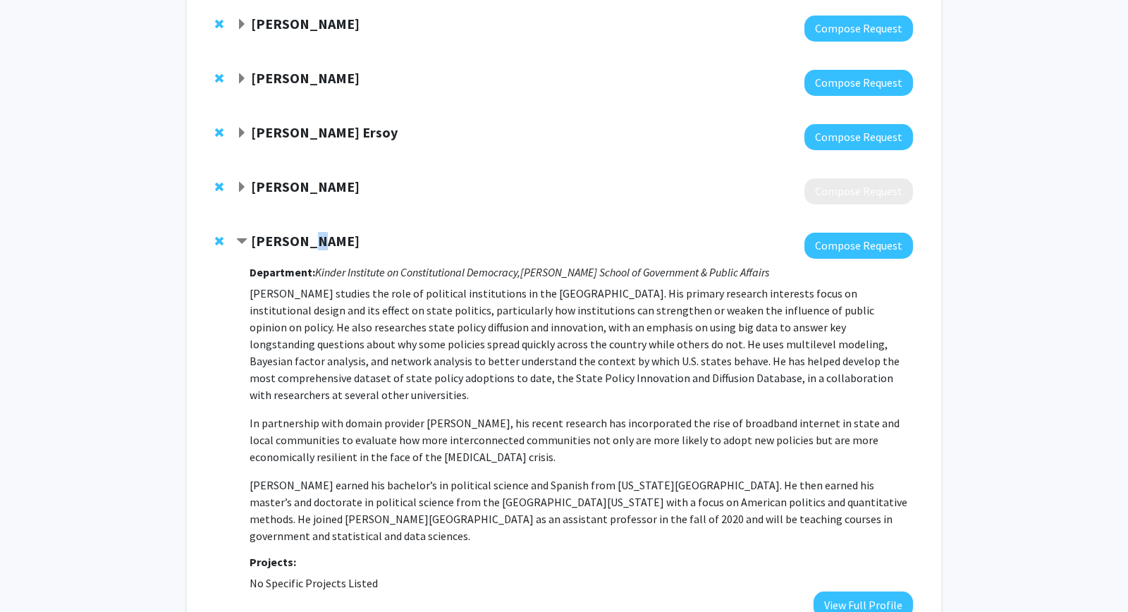
scroll to position [219, 0]
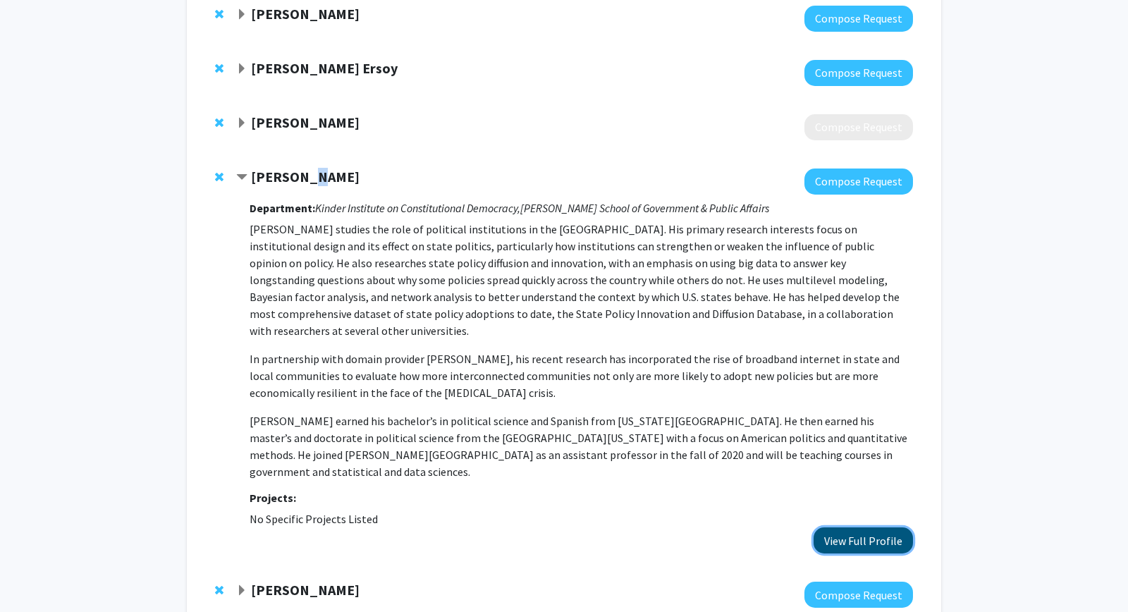
click at [849, 527] on button "View Full Profile" at bounding box center [863, 540] width 99 height 26
click at [305, 180] on strong "[PERSON_NAME]" at bounding box center [305, 177] width 109 height 18
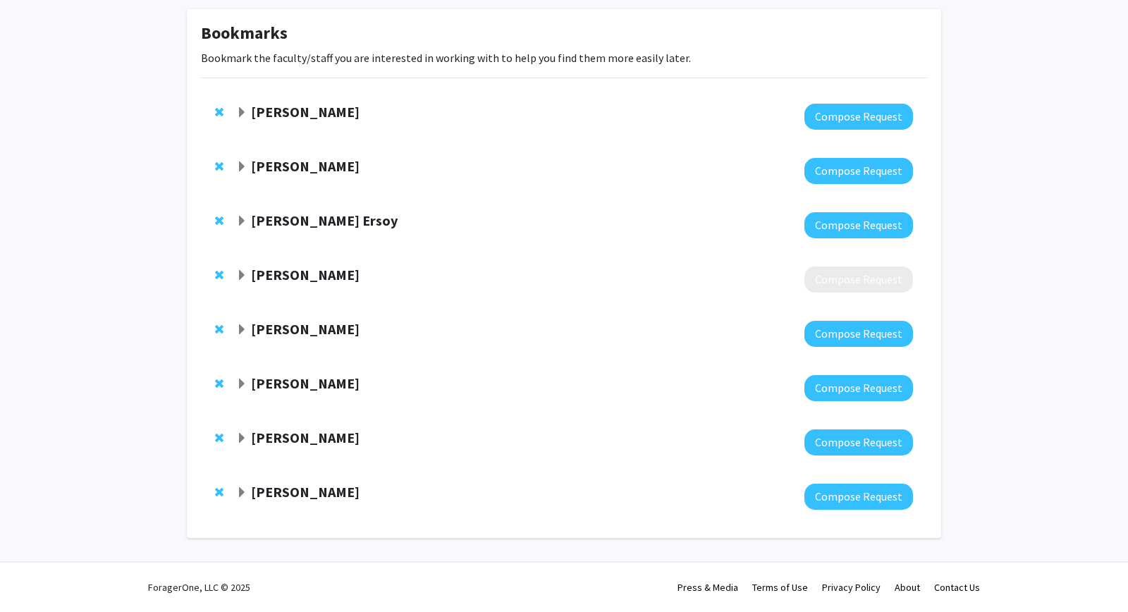
scroll to position [66, 0]
click at [317, 218] on strong "[PERSON_NAME] Ersoy" at bounding box center [324, 220] width 147 height 18
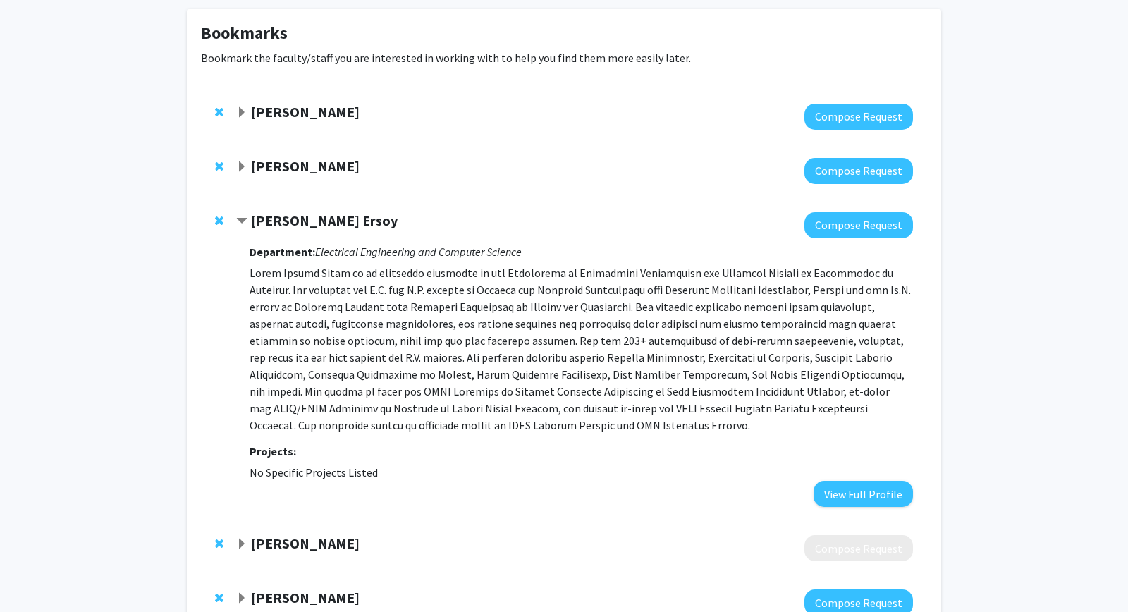
click at [352, 223] on strong "[PERSON_NAME] Ersoy" at bounding box center [324, 220] width 147 height 18
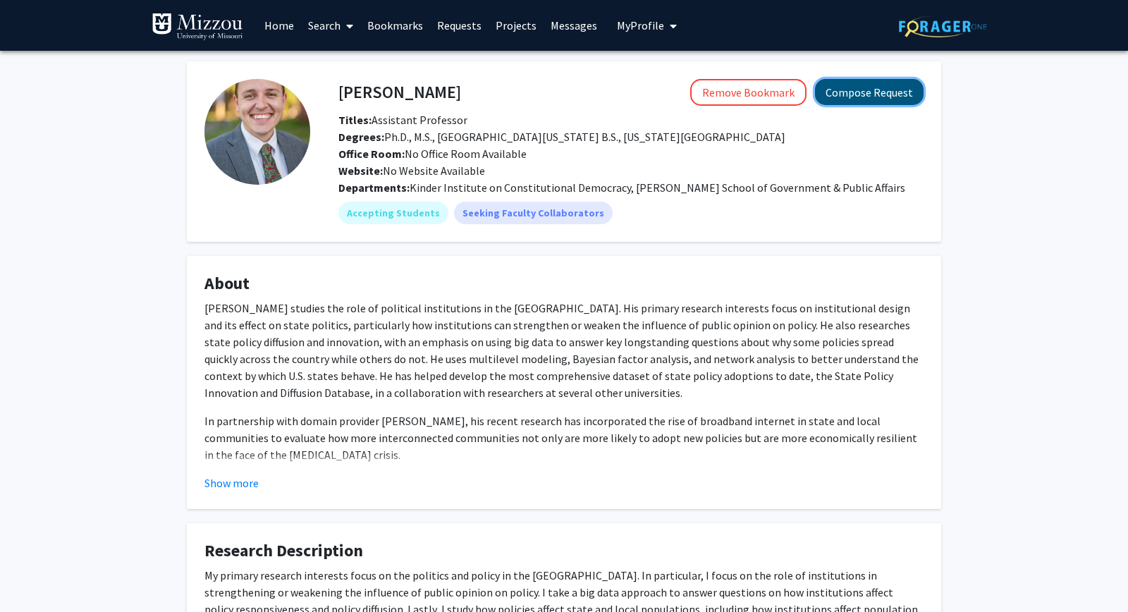
click at [902, 80] on button "Compose Request" at bounding box center [869, 92] width 109 height 26
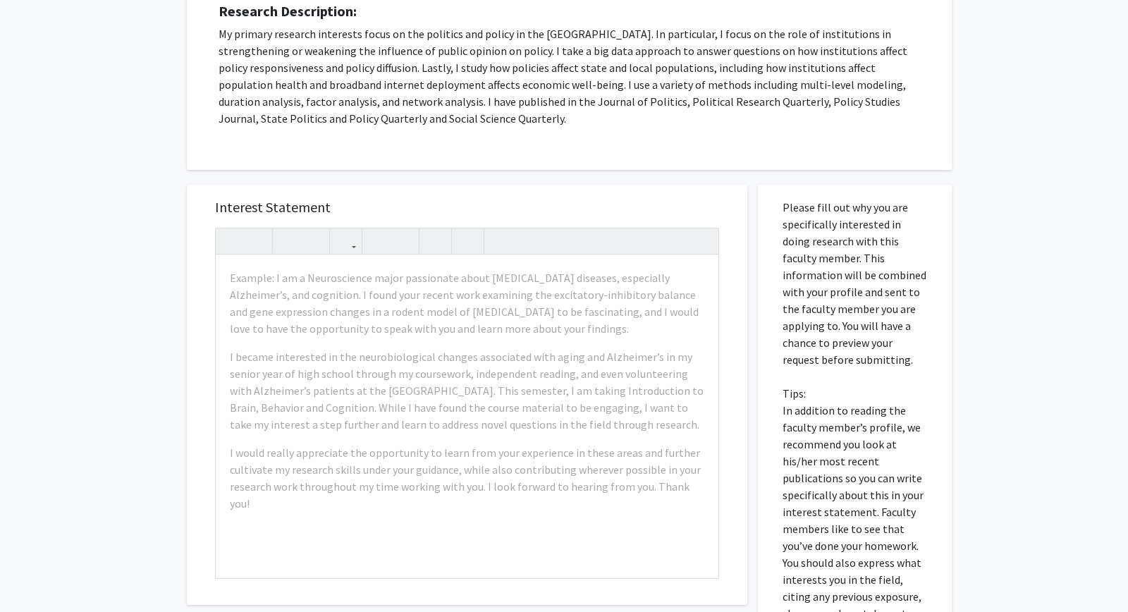
scroll to position [305, 0]
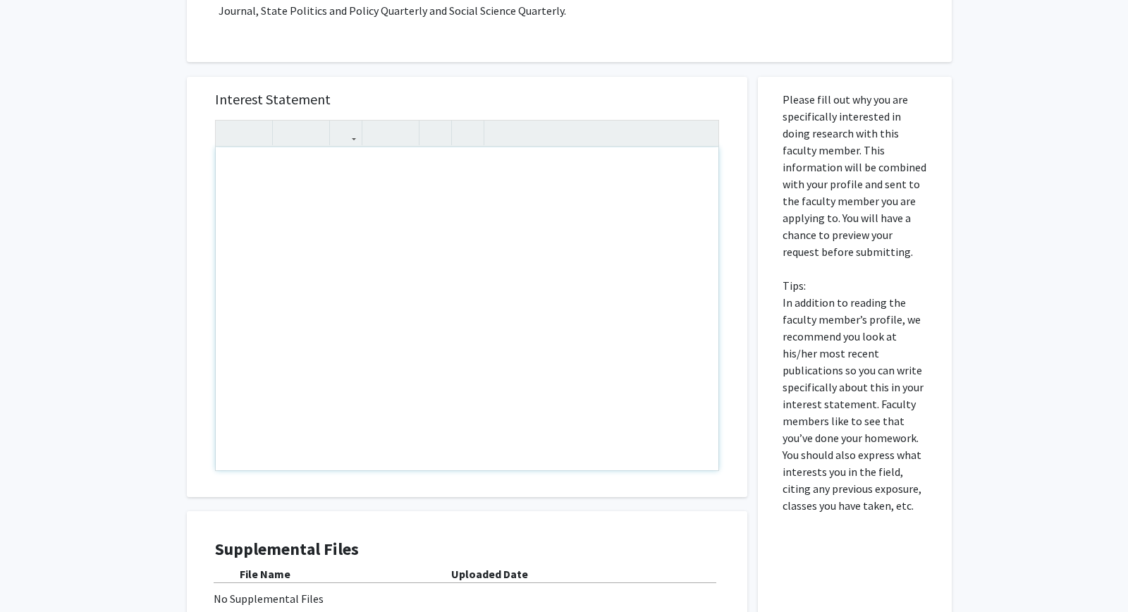
drag, startPoint x: 701, startPoint y: 381, endPoint x: 571, endPoint y: 319, distance: 144.4
drag, startPoint x: 805, startPoint y: 240, endPoint x: 812, endPoint y: 244, distance: 8.2
click at [812, 244] on p "Please fill out why you are specifically interested in doing research with this…" at bounding box center [854, 302] width 145 height 423
drag, startPoint x: 223, startPoint y: 166, endPoint x: 350, endPoint y: 252, distance: 153.3
click at [350, 253] on div "Note to users with screen readers: Please press Alt+0 or Option+0 to deactivate…" at bounding box center [467, 308] width 503 height 323
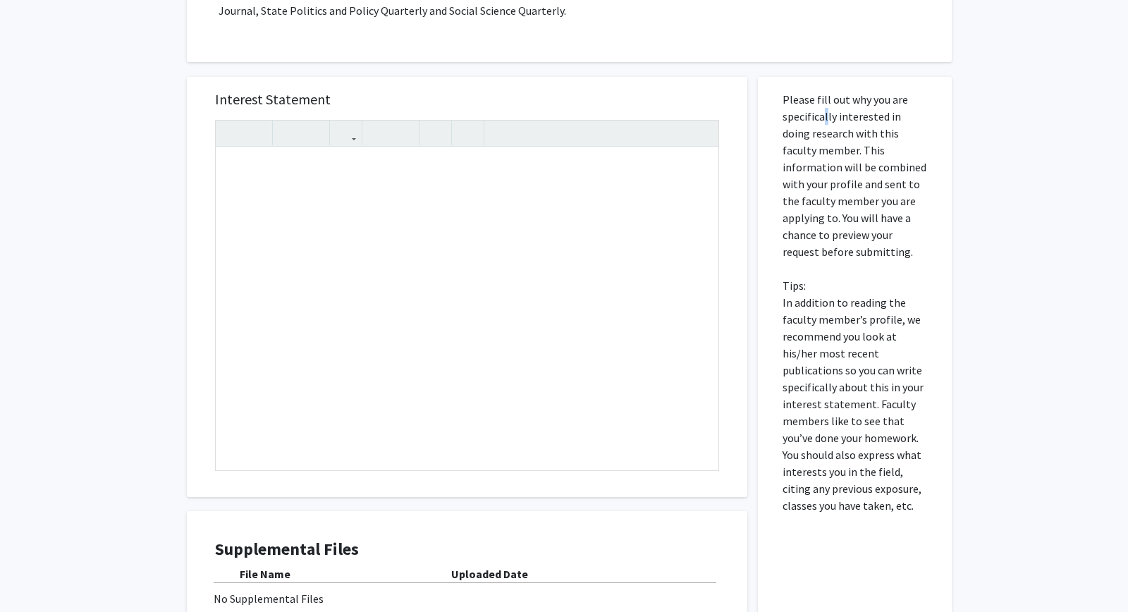
click at [823, 117] on p "Please fill out why you are specifically interested in doing research with this…" at bounding box center [854, 302] width 145 height 423
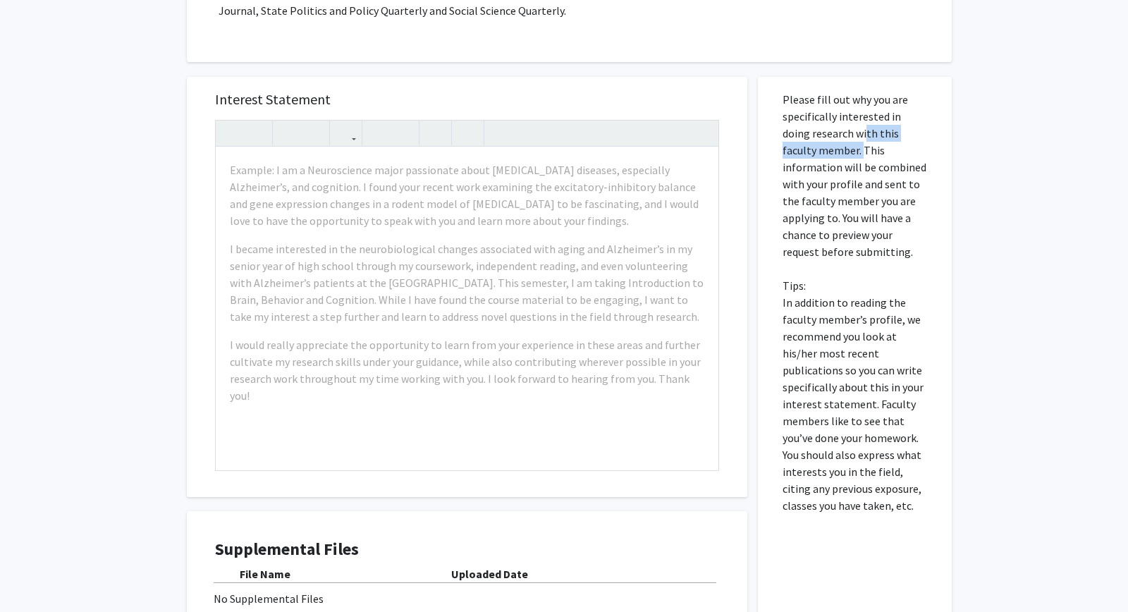
click at [819, 152] on p "Please fill out why you are specifically interested in doing research with this…" at bounding box center [854, 302] width 145 height 423
click at [816, 143] on p "Please fill out why you are specifically interested in doing research with this…" at bounding box center [854, 302] width 145 height 423
click at [794, 113] on p "Please fill out why you are specifically interested in doing research with this…" at bounding box center [854, 302] width 145 height 423
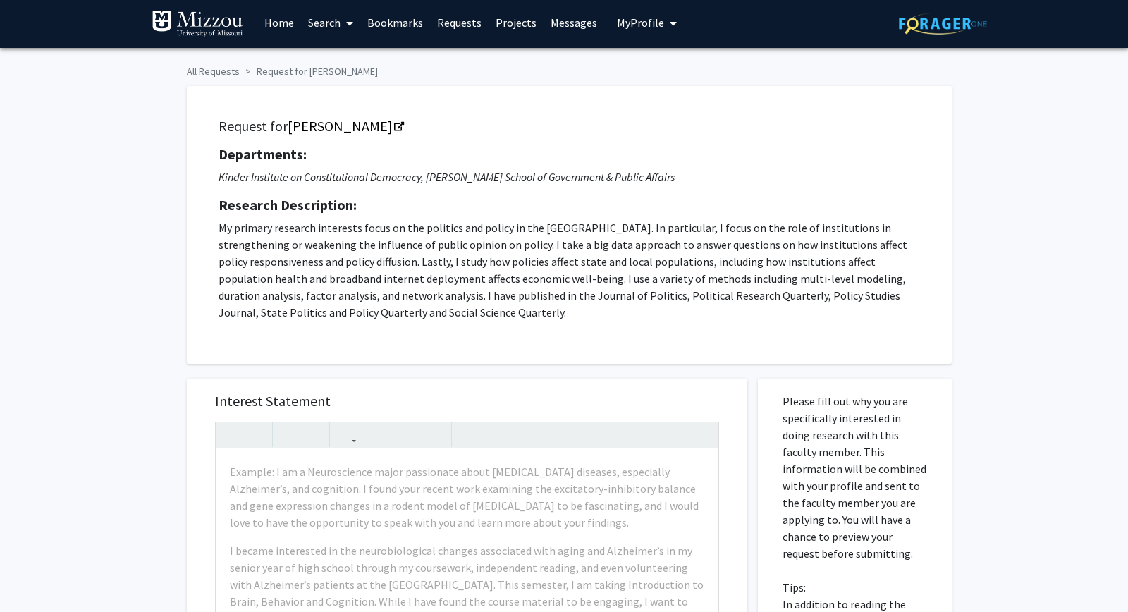
scroll to position [0, 0]
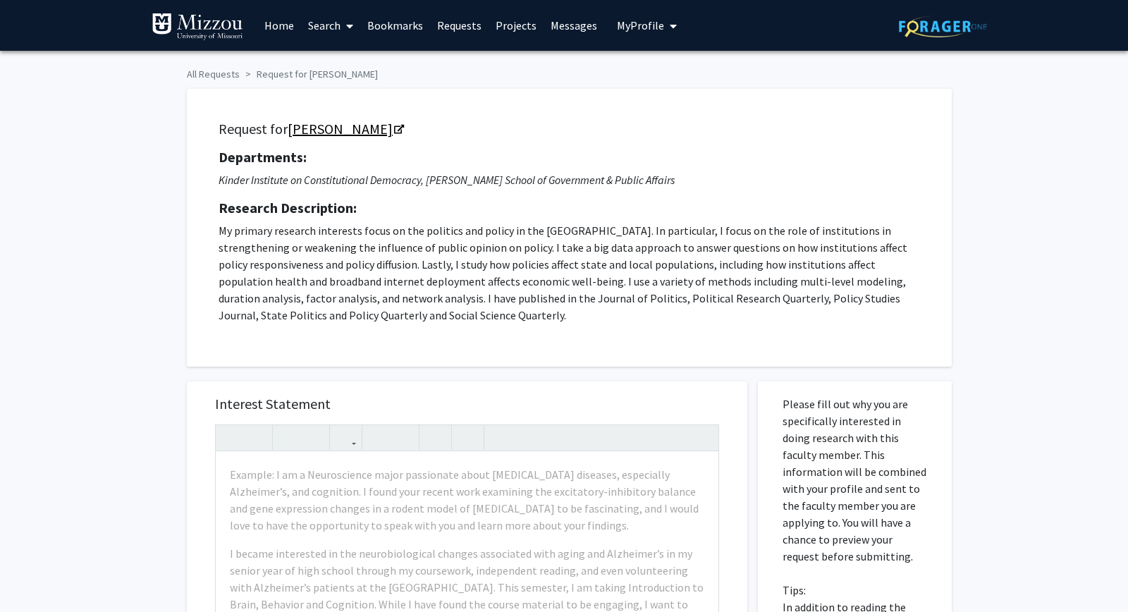
click at [394, 133] on icon "Opens in a new tab" at bounding box center [399, 129] width 10 height 9
